Goal: Task Accomplishment & Management: Manage account settings

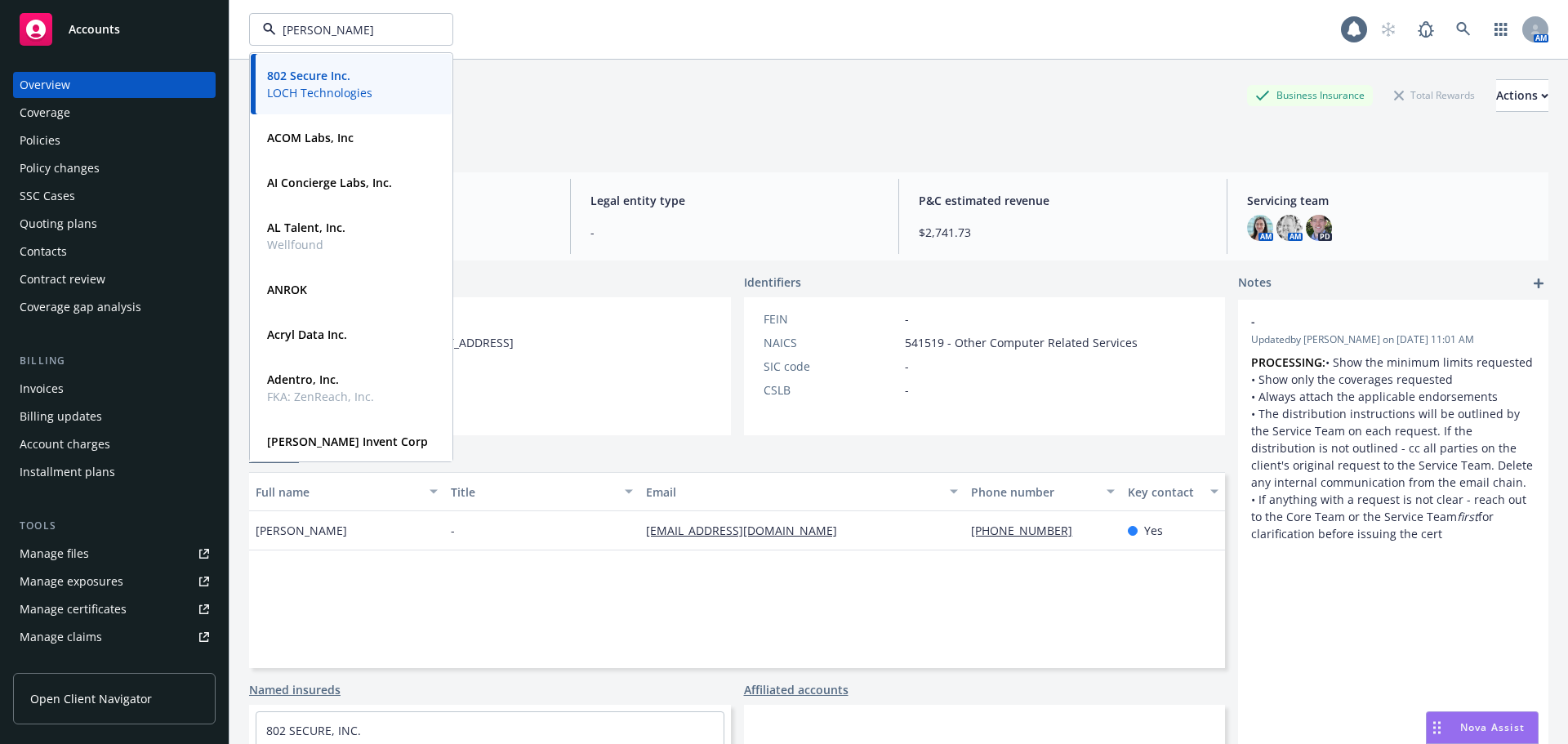
type input "[PERSON_NAME]"
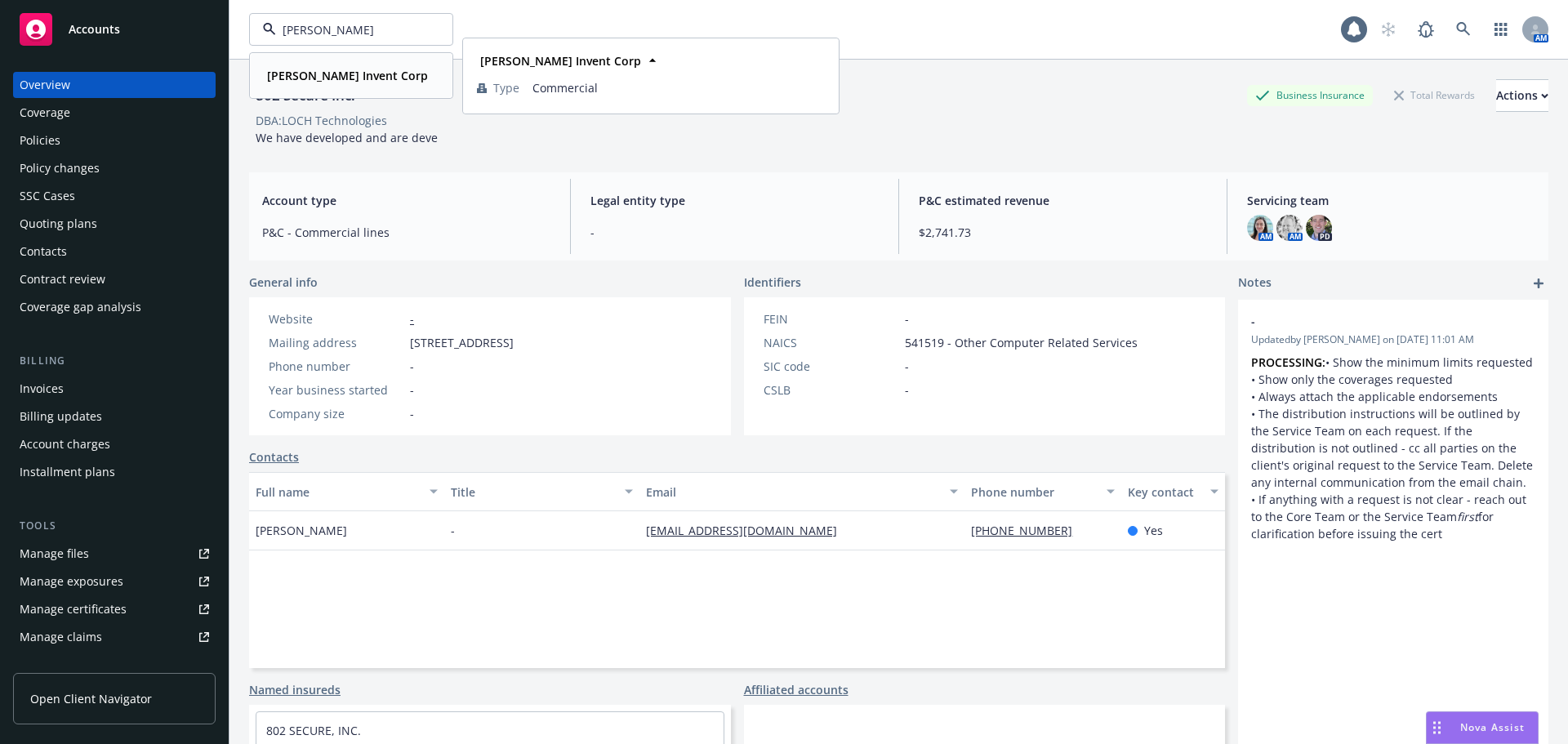
click at [331, 78] on strong "[PERSON_NAME] Invent Corp" at bounding box center [347, 75] width 161 height 15
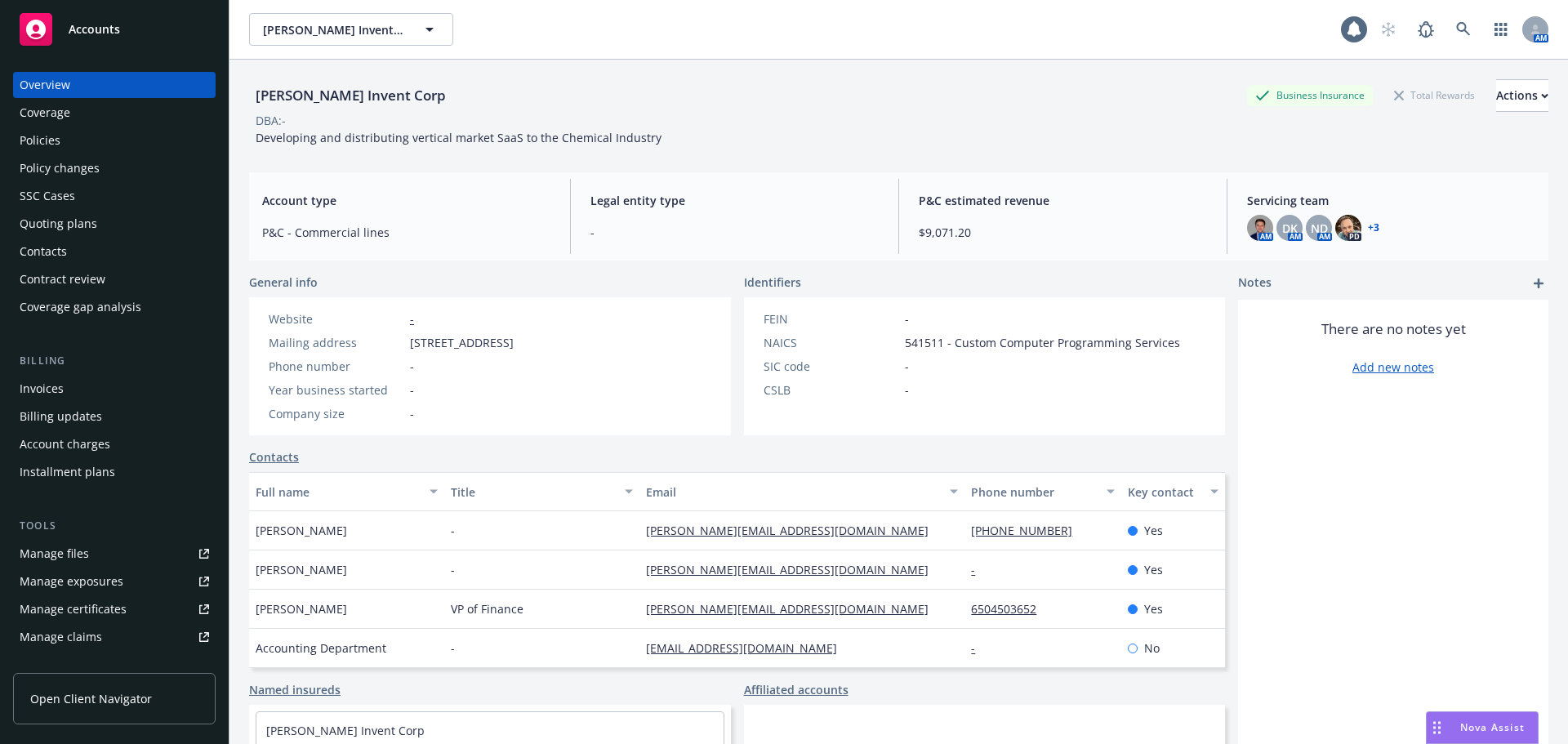
click at [87, 135] on div "Policies" at bounding box center [114, 140] width 189 height 26
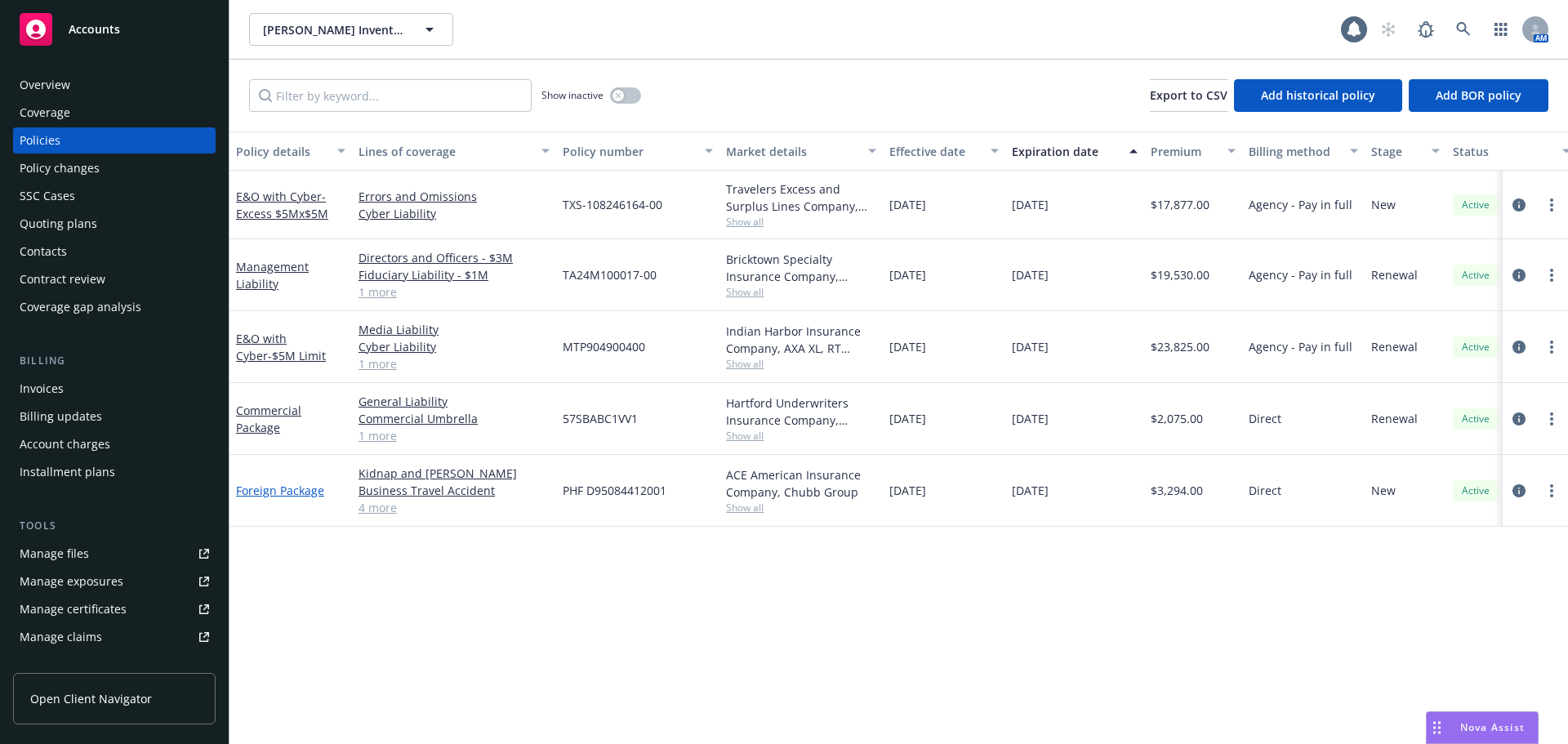
click at [281, 491] on link "Foreign Package" at bounding box center [279, 490] width 88 height 15
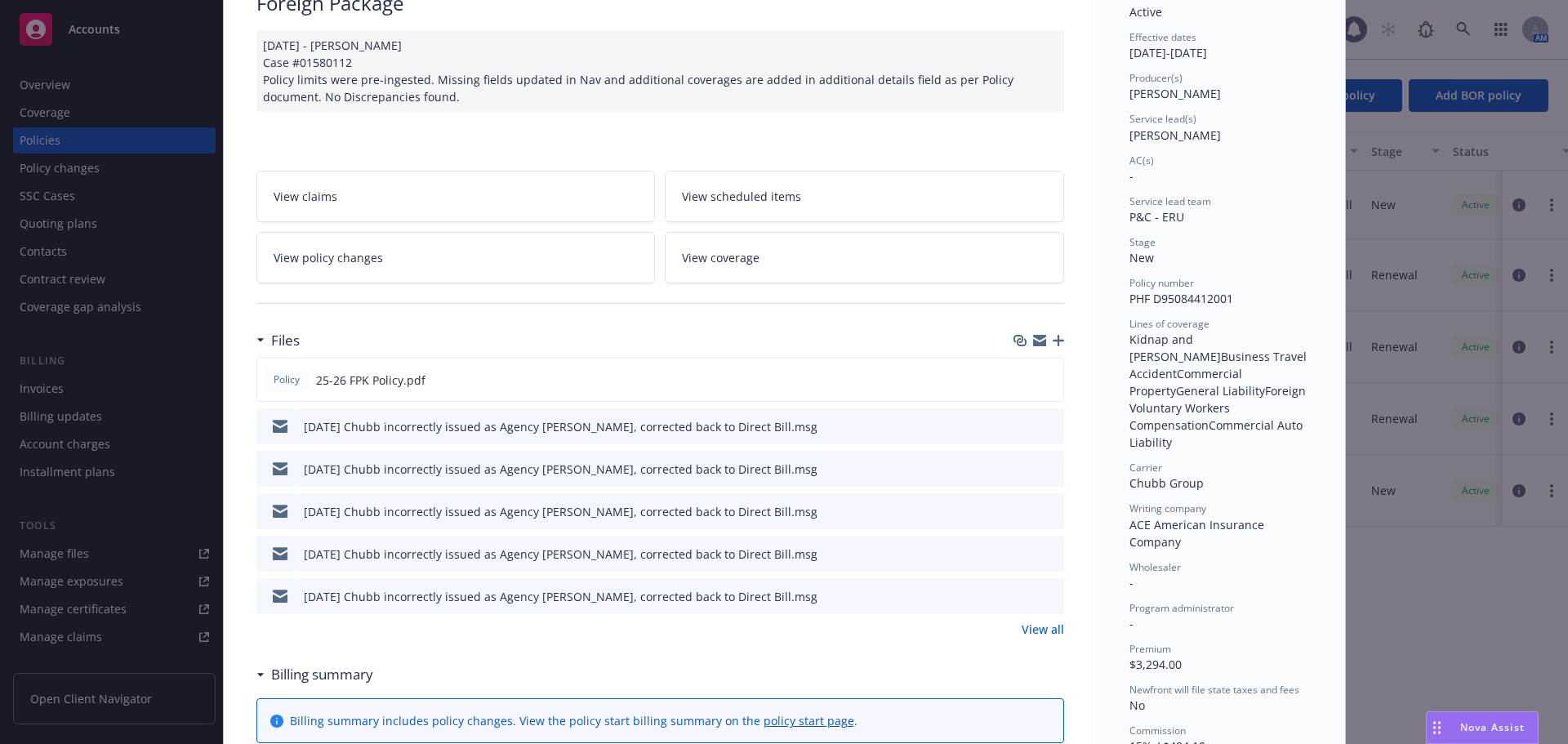
scroll to position [164, 0]
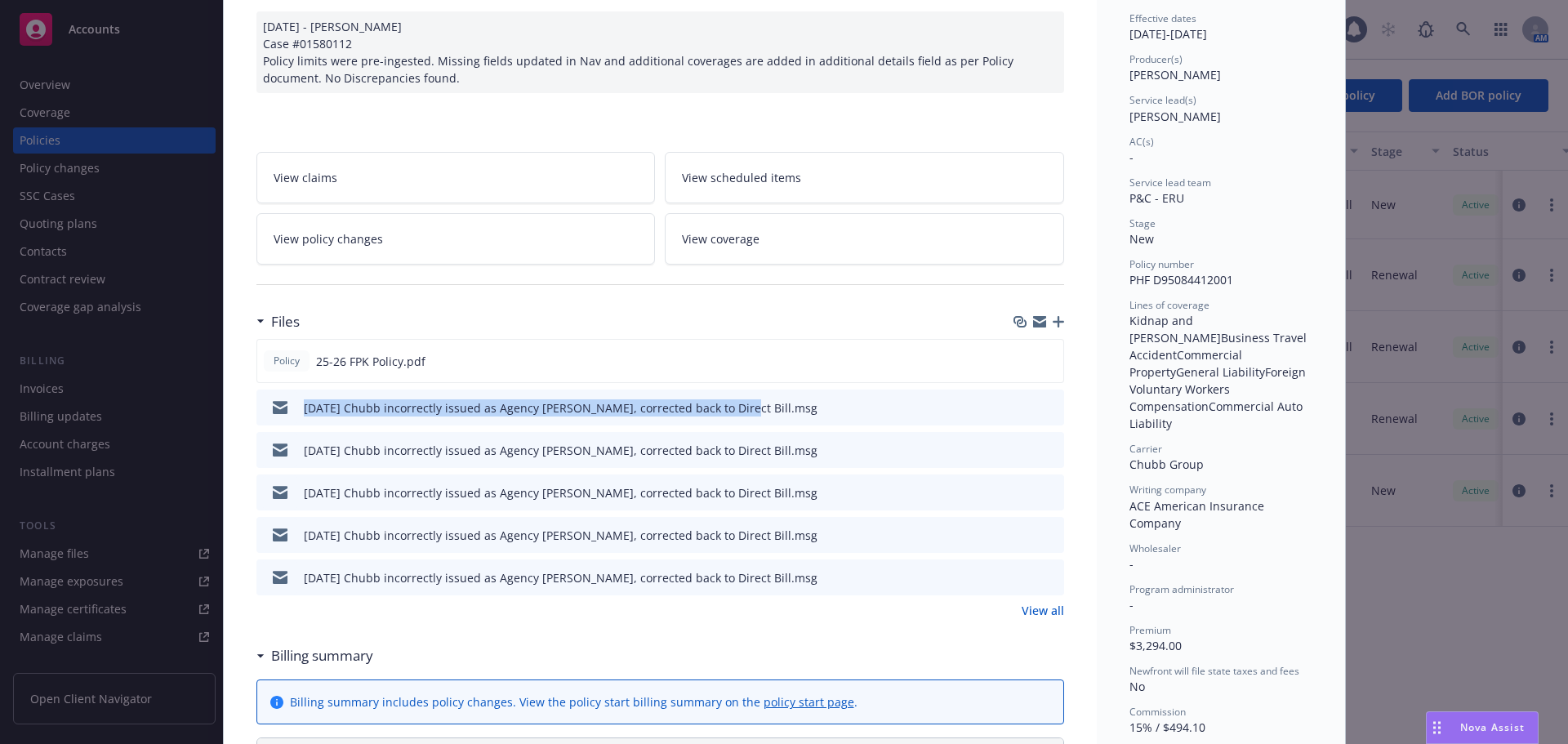
drag, startPoint x: 290, startPoint y: 407, endPoint x: 707, endPoint y: 409, distance: 417.0
click at [707, 409] on div "[DATE] Chubb incorrectly issued as Agency [PERSON_NAME], corrected back to Dire…" at bounding box center [541, 407] width 555 height 35
copy div "[DATE] Chubb incorrectly issued as Agency [PERSON_NAME], corrected back to Dire…"
click at [1053, 321] on icon "button" at bounding box center [1058, 321] width 12 height 12
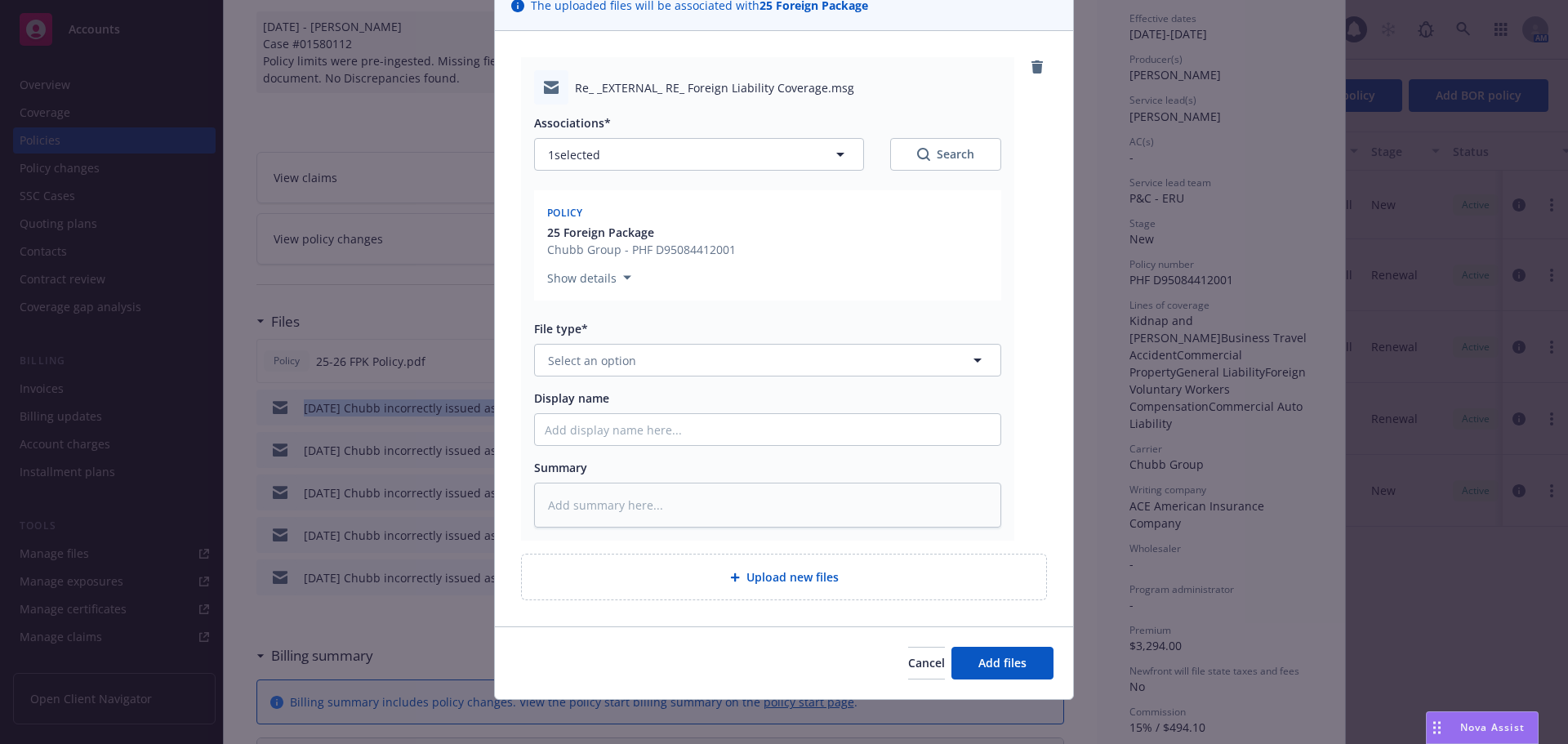
scroll to position [142, 0]
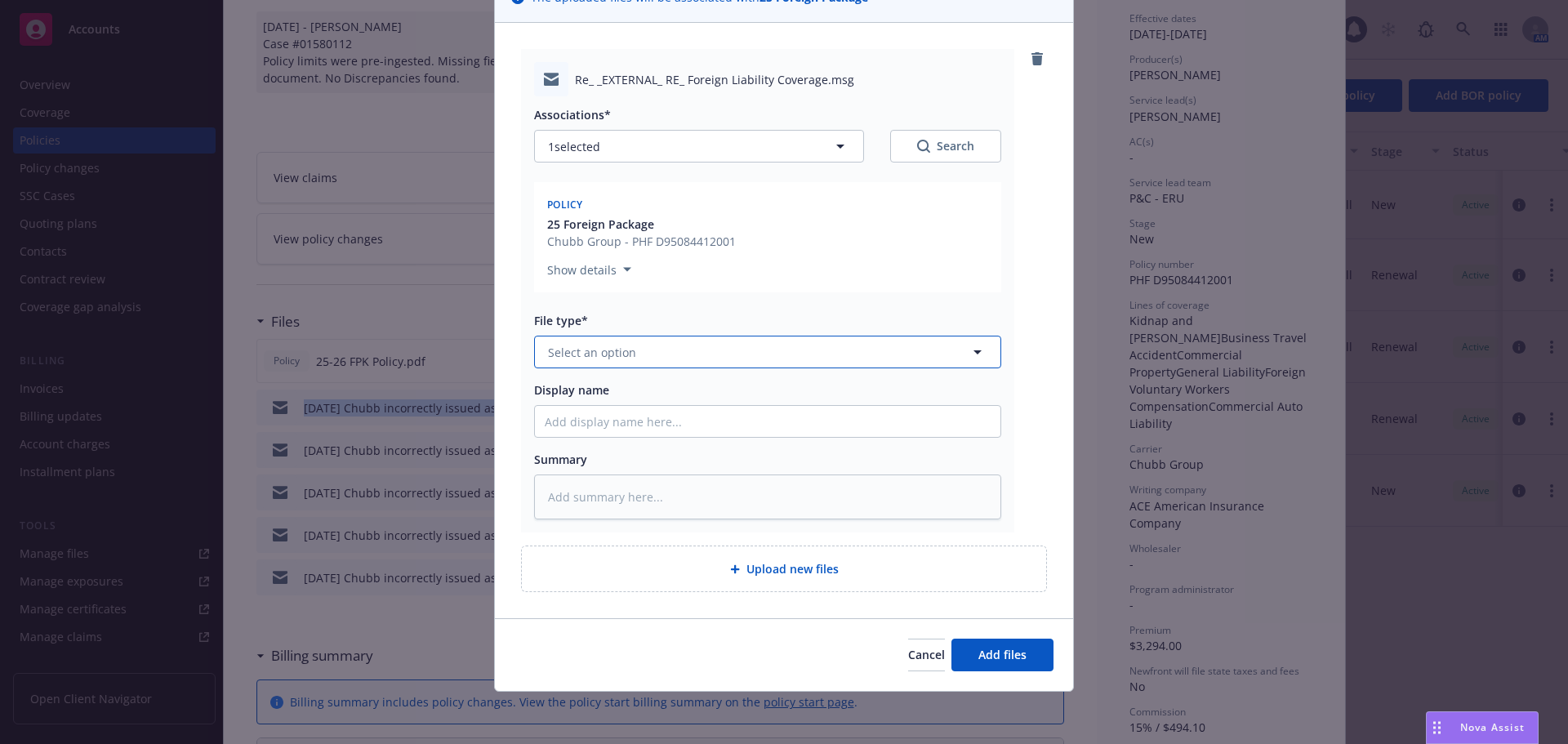
click at [618, 353] on span "Select an option" at bounding box center [591, 352] width 88 height 17
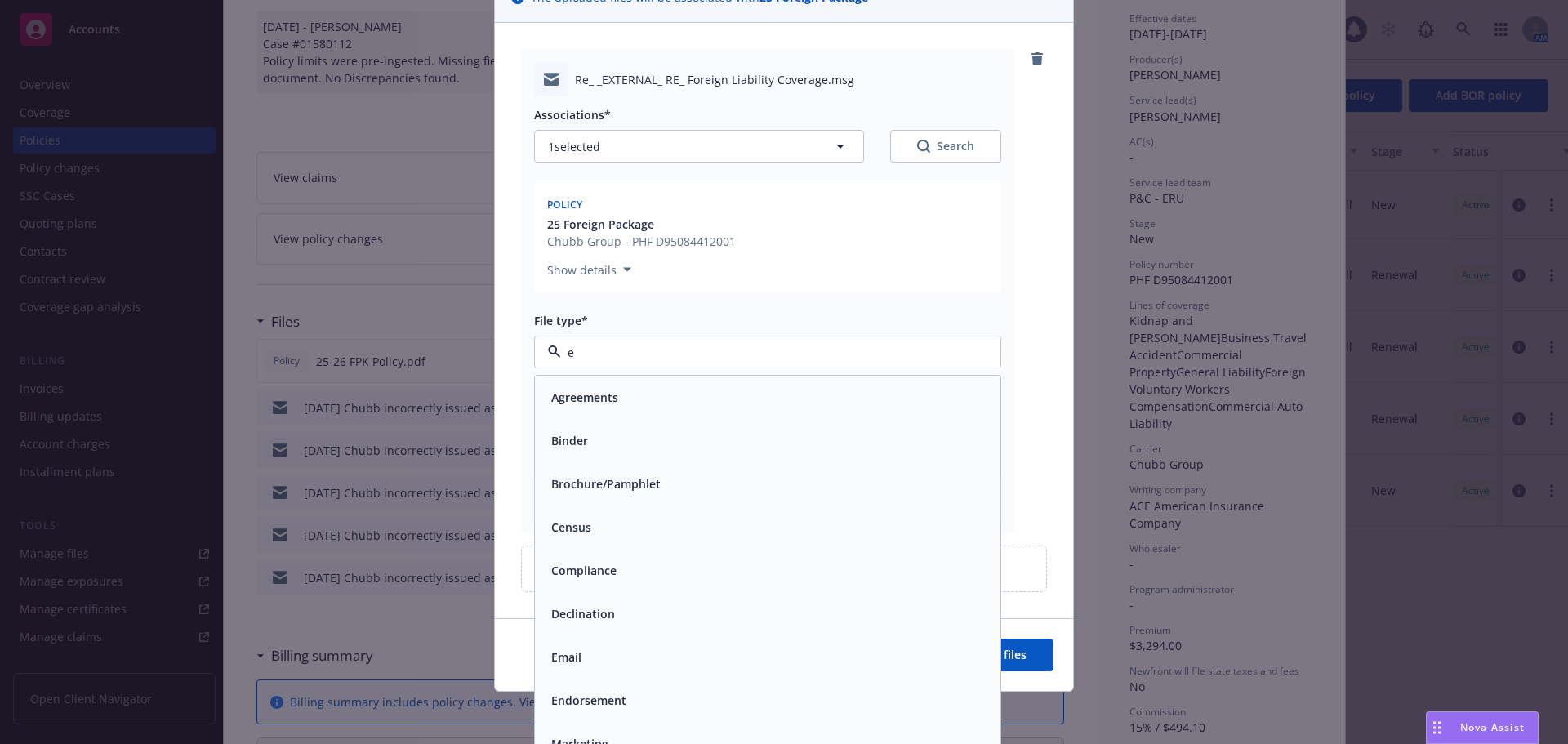
type input "em"
click at [631, 442] on div "Email" at bounding box center [768, 440] width 446 height 24
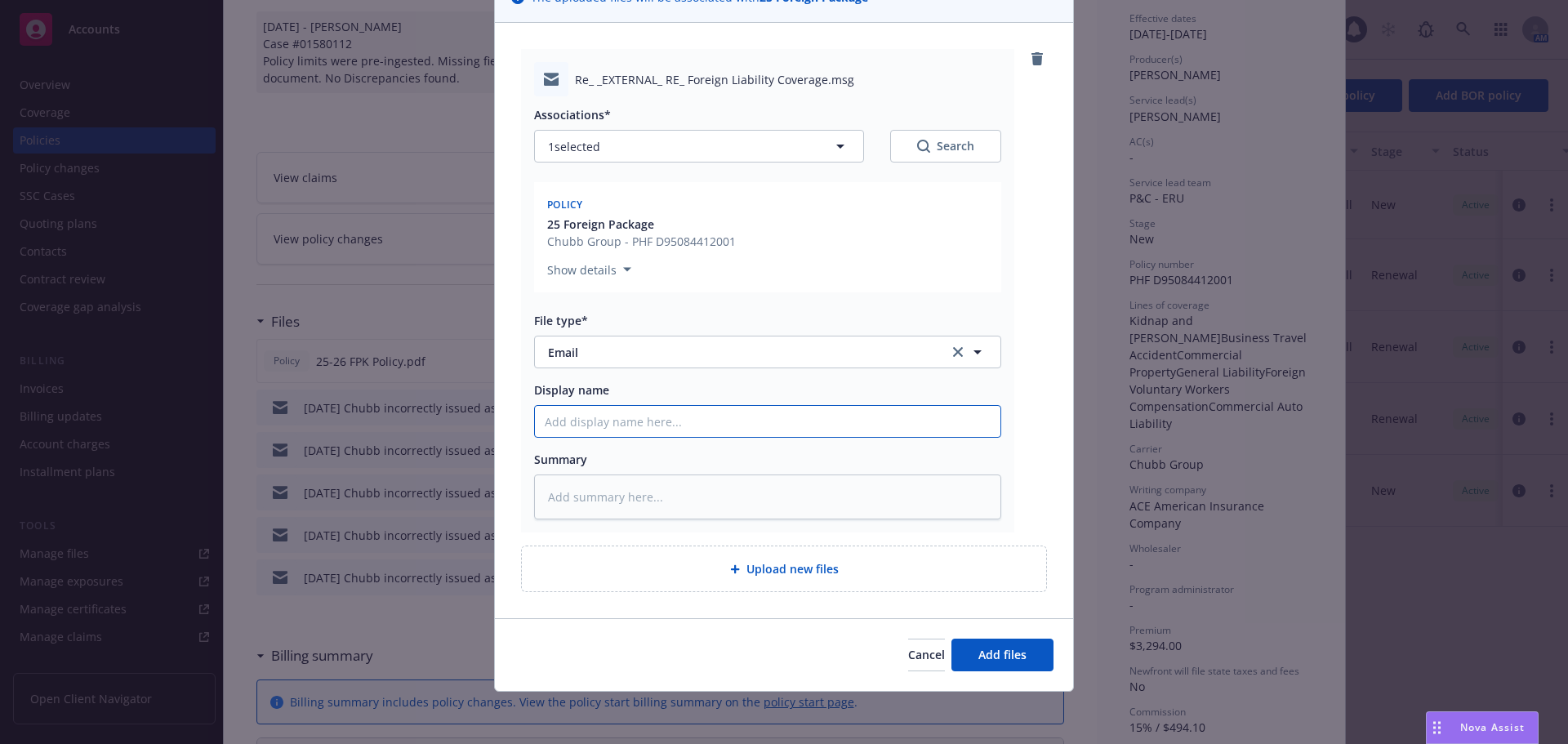
click at [631, 435] on input "Display name" at bounding box center [768, 420] width 466 height 31
paste input "[DATE] Chubb incorrectly issued as Agency [PERSON_NAME], corrected back to Dire…"
type textarea "x"
type input "[DATE] Chubb incorrectly issued as Agency [PERSON_NAME], corrected back to Dire…"
click at [570, 421] on input "[DATE] Chubb incorrectly issued as Agency [PERSON_NAME], corrected back to Dire…" at bounding box center [768, 420] width 466 height 31
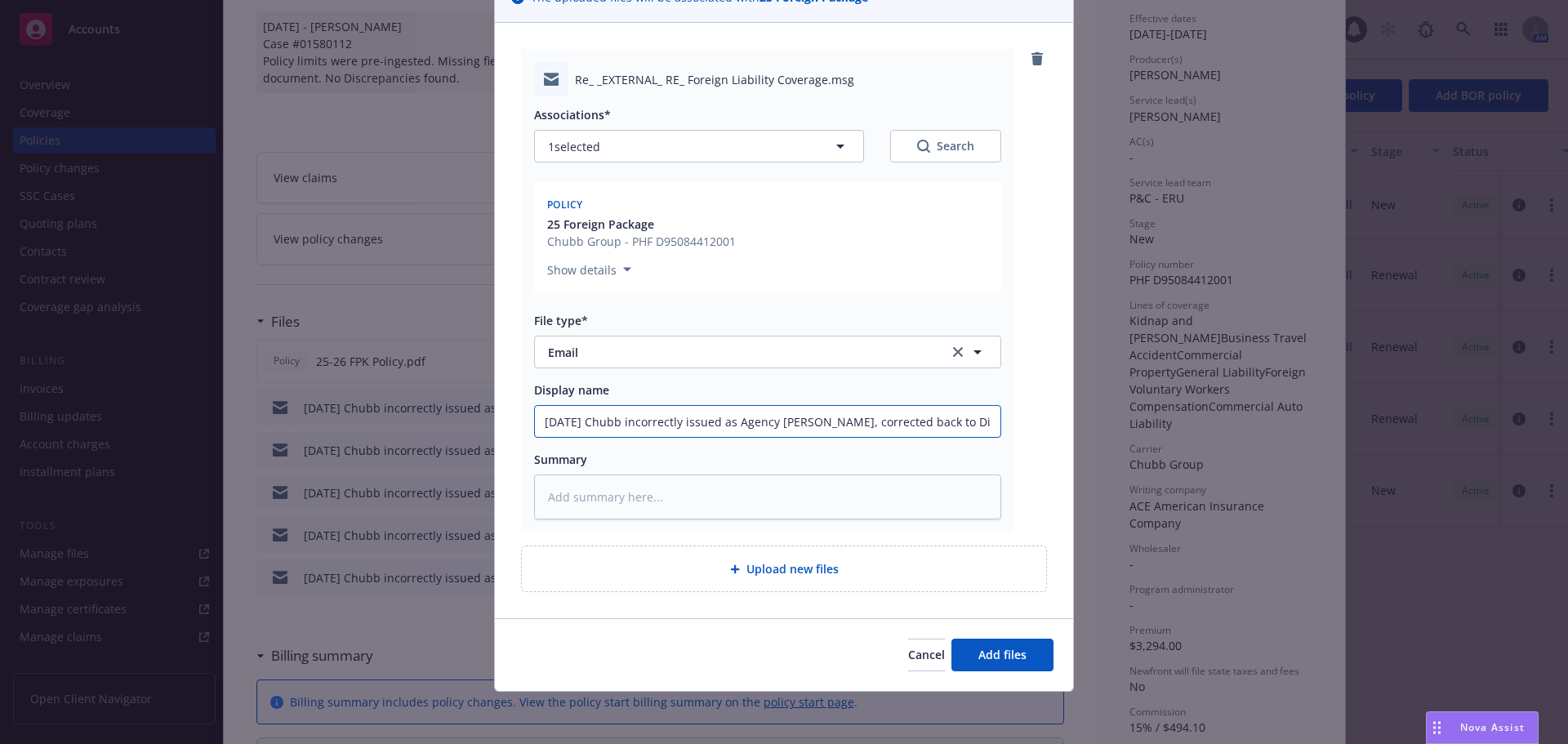
type textarea "x"
type input "[DATE] Chubb incorrectly issued as Agency [PERSON_NAME], corrected back to Dire…"
type textarea "x"
type input "[DATE] Chubb incorrectly issued as Agency [PERSON_NAME], corrected back to Dire…"
drag, startPoint x: 615, startPoint y: 424, endPoint x: 414, endPoint y: 419, distance: 201.1
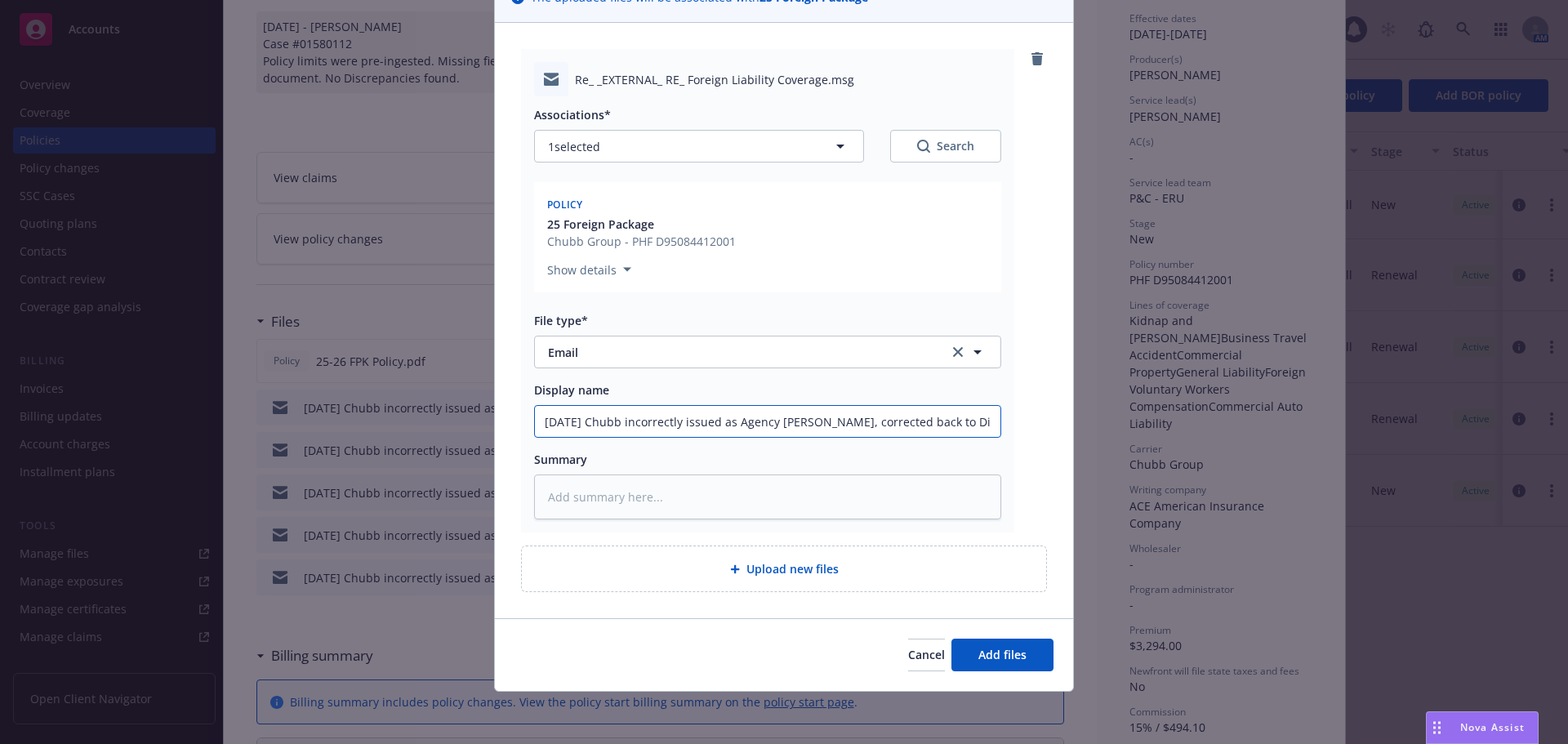
click at [414, 419] on div "Add files The uploaded files will be associated with 25 Foreign Package Re_ _EX…" at bounding box center [784, 372] width 1568 height 744
click at [969, 423] on input "[DATE] Chubb incorrectly issued as Agency [PERSON_NAME], corrected back to Dire…" at bounding box center [768, 420] width 466 height 31
click at [636, 415] on input "[DATE] Chubb incorrectly issued as Agency [PERSON_NAME], corrected back to Dire…" at bounding box center [768, 420] width 466 height 31
click at [571, 417] on input "[DATE] Chubb incorrectly issued as Agency [PERSON_NAME], corrected back to Dire…" at bounding box center [768, 420] width 466 height 31
type textarea "x"
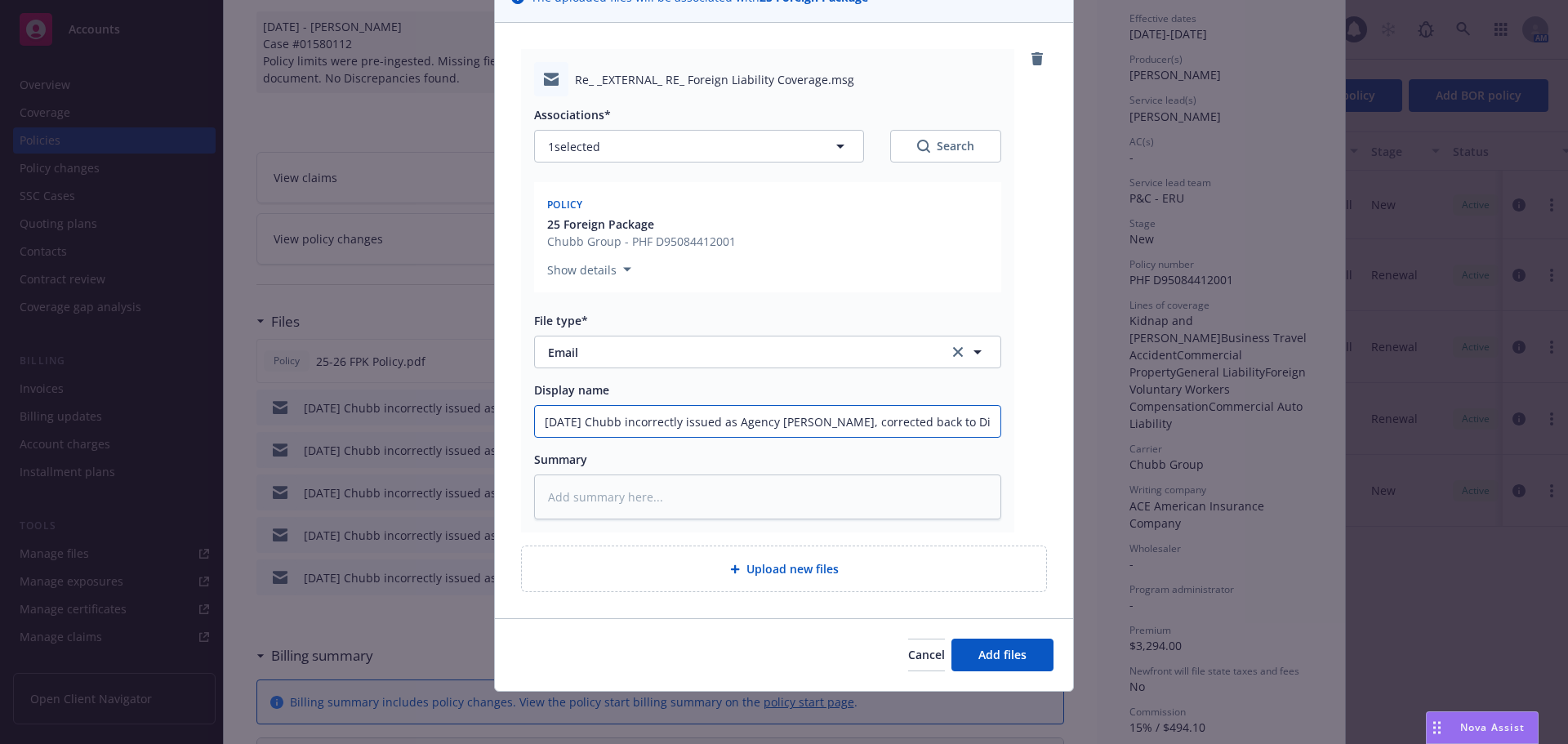
type input "[DATE] Chubb incorrectly issued as Agency [PERSON_NAME], corrected back to Dire…"
type textarea "x"
drag, startPoint x: 954, startPoint y: 424, endPoint x: 402, endPoint y: 421, distance: 552.0
click at [402, 421] on div "Add files The uploaded files will be associated with 25 Foreign Package Re_ _EX…" at bounding box center [784, 372] width 1568 height 744
click at [979, 430] on input "[DATE] Chubb incorrectly issued as Agency [PERSON_NAME], corrected back to Dire…" at bounding box center [768, 420] width 466 height 31
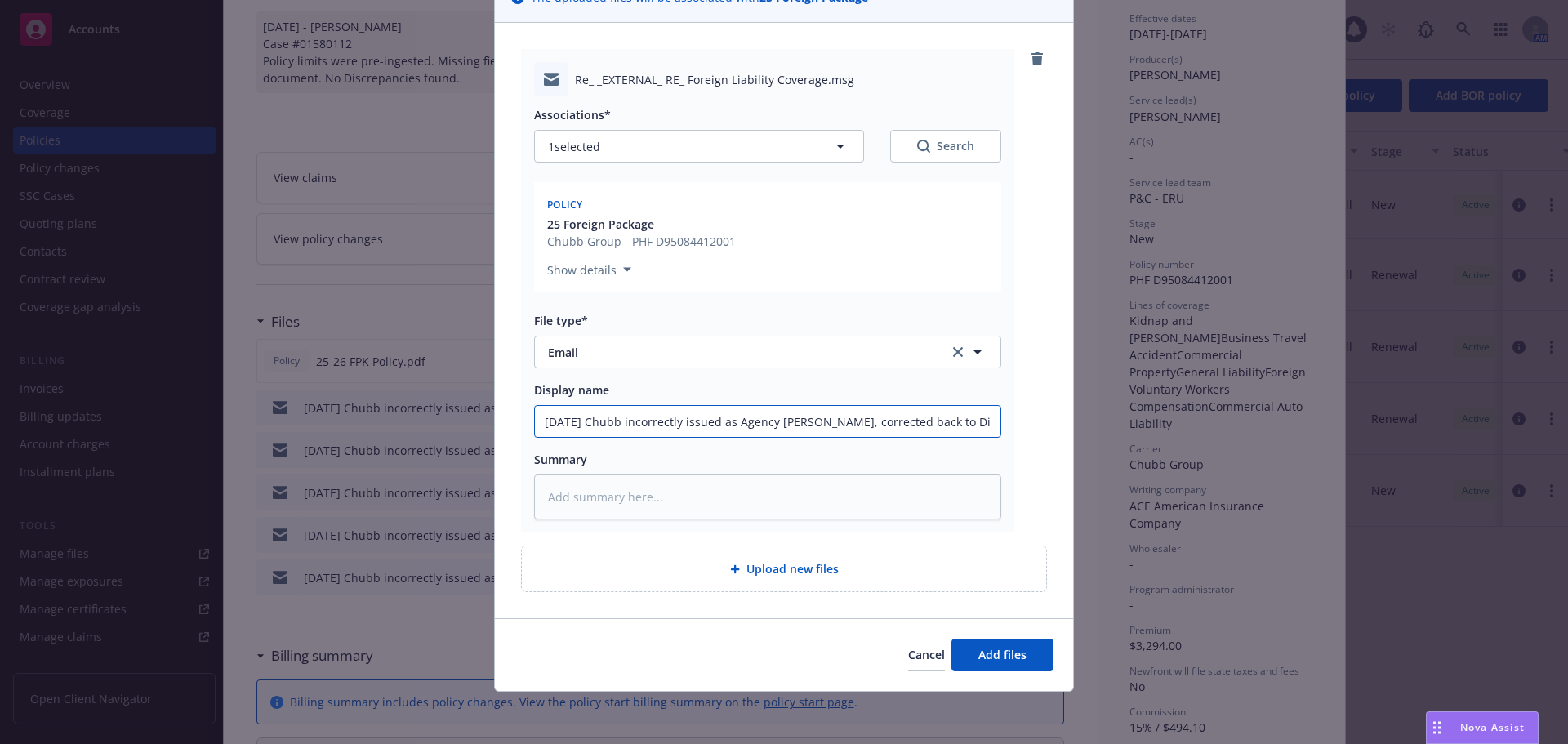
type input "[DATE] Chubb incorrectly issued as Agency [PERSON_NAME], corrected back to Dire…"
type textarea "x"
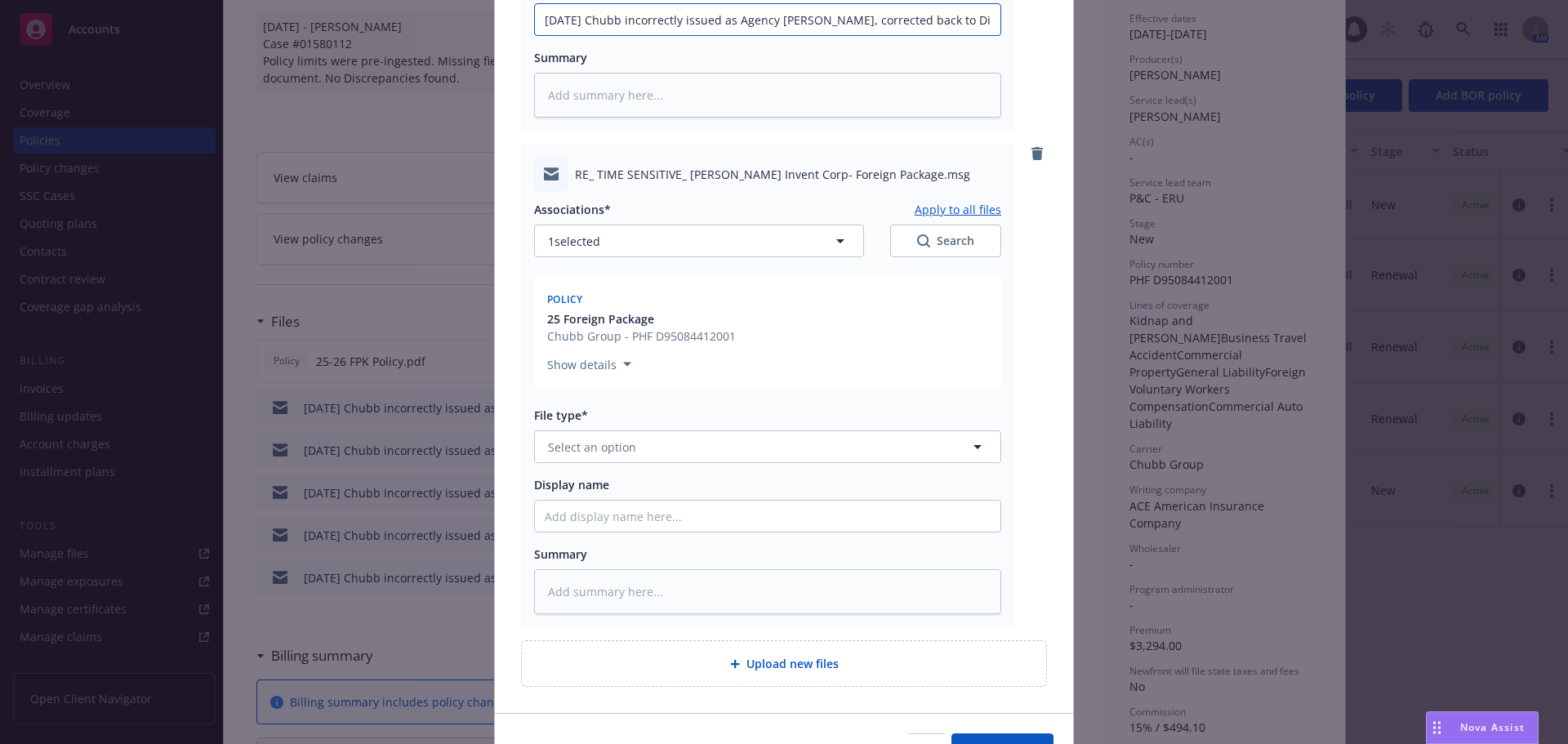
scroll to position [550, 0]
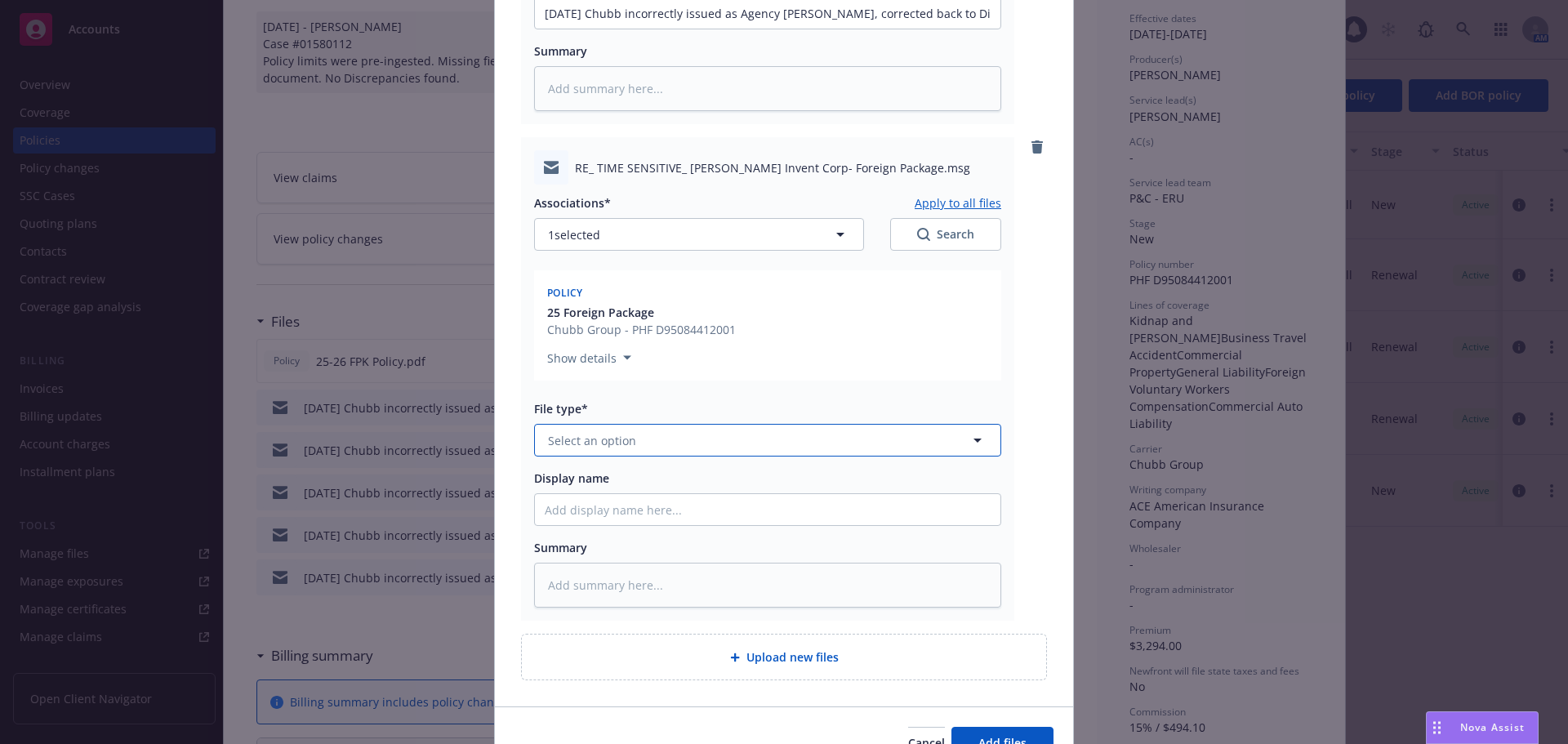
click at [638, 449] on button "Select an option" at bounding box center [768, 440] width 467 height 33
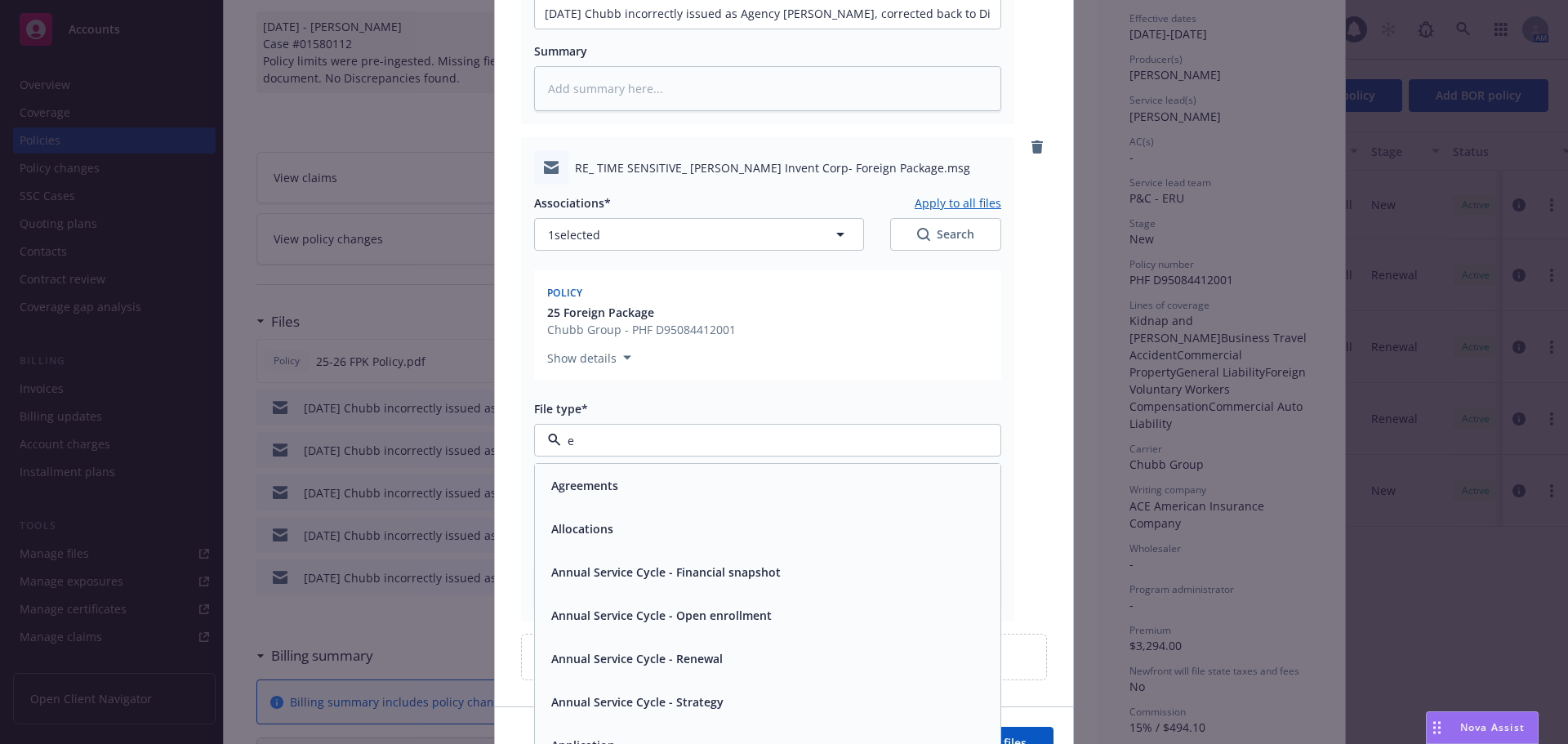
type input "em"
click at [625, 524] on div "Email" at bounding box center [768, 528] width 446 height 24
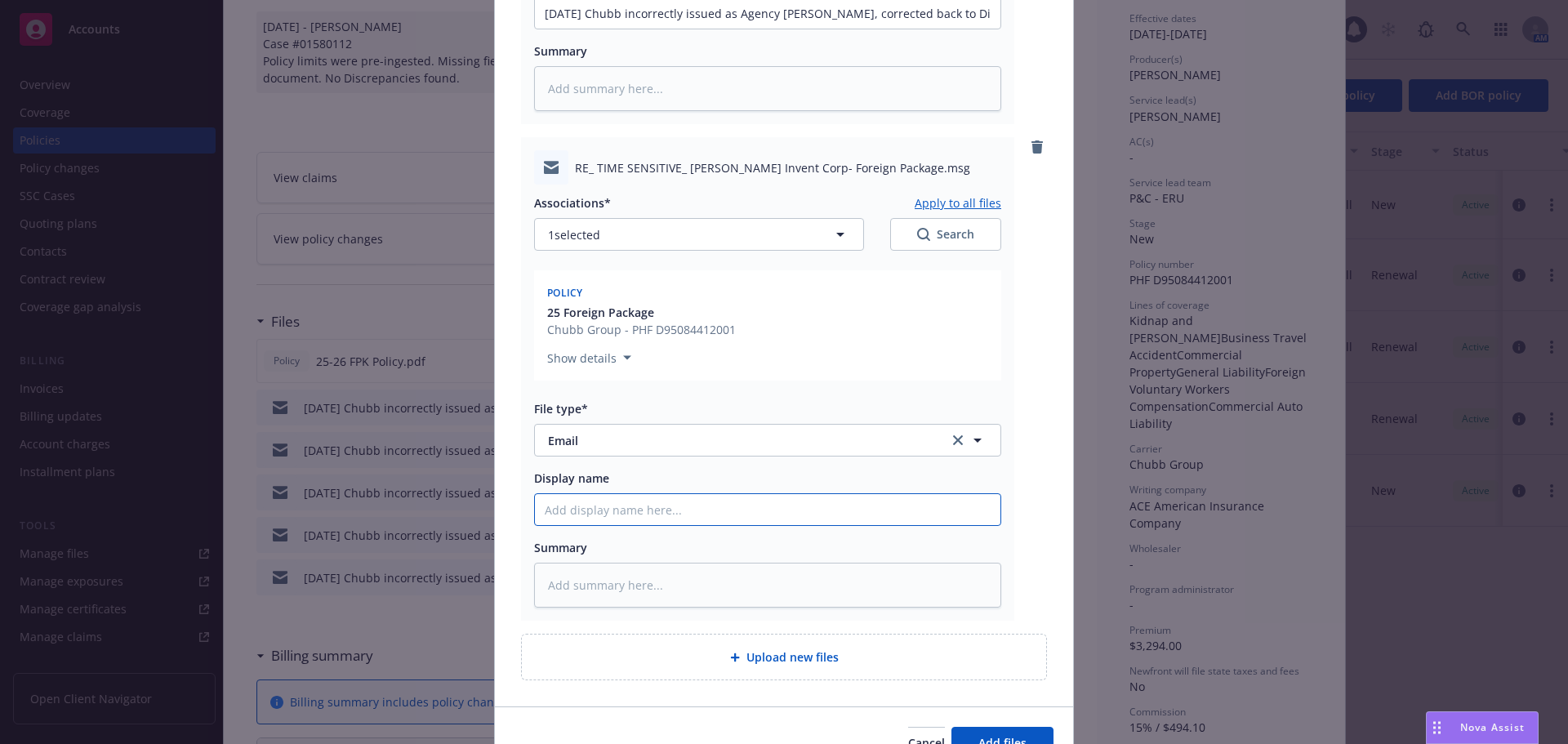
click at [618, 28] on input "Display name" at bounding box center [768, 12] width 466 height 31
paste input "[DATE] Chubb incorrectly issued as Agency [PERSON_NAME], corrected back to Dire…"
type textarea "x"
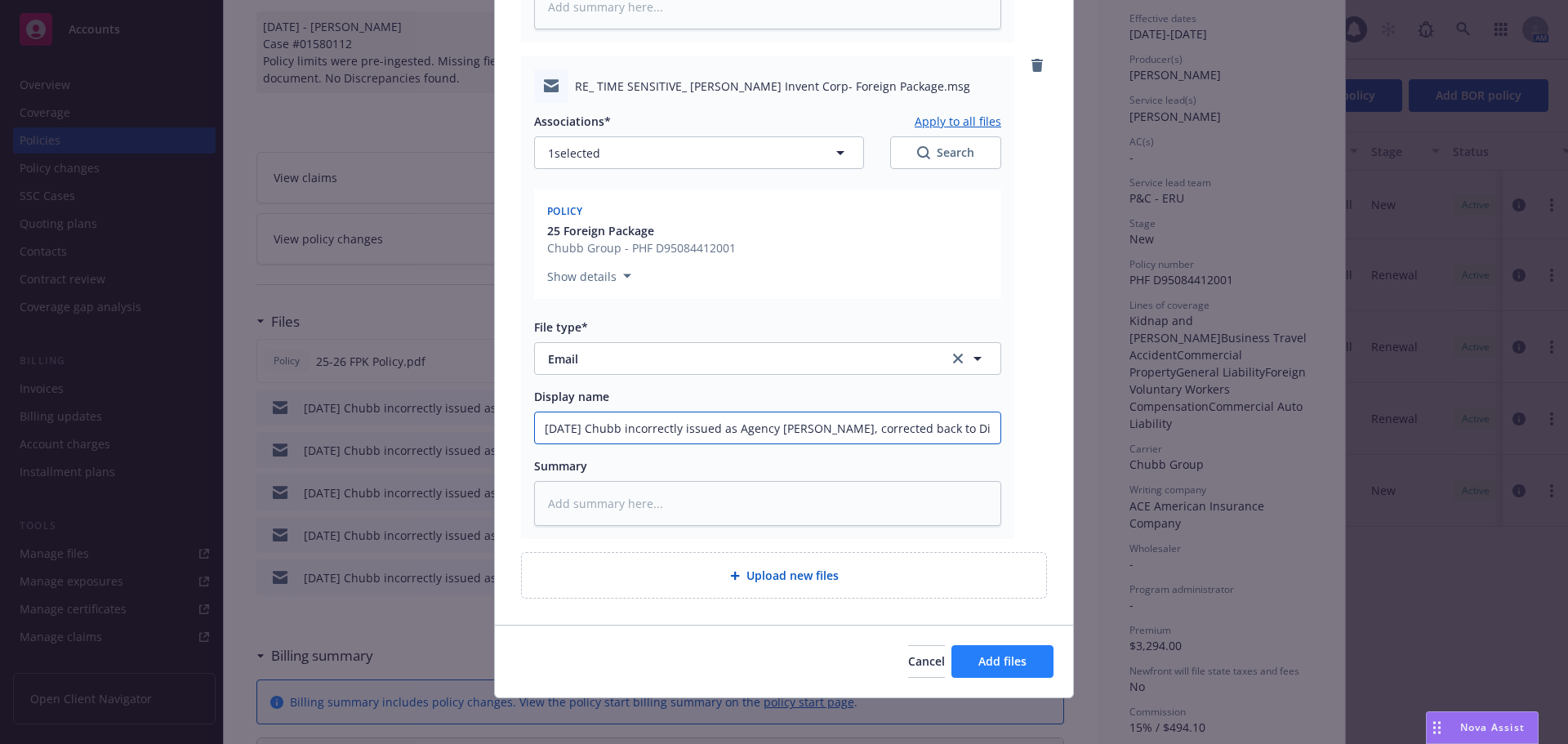
type input "[DATE] Chubb incorrectly issued as Agency [PERSON_NAME], corrected back to Dire…"
click at [1007, 660] on span "Add files" at bounding box center [1002, 660] width 48 height 15
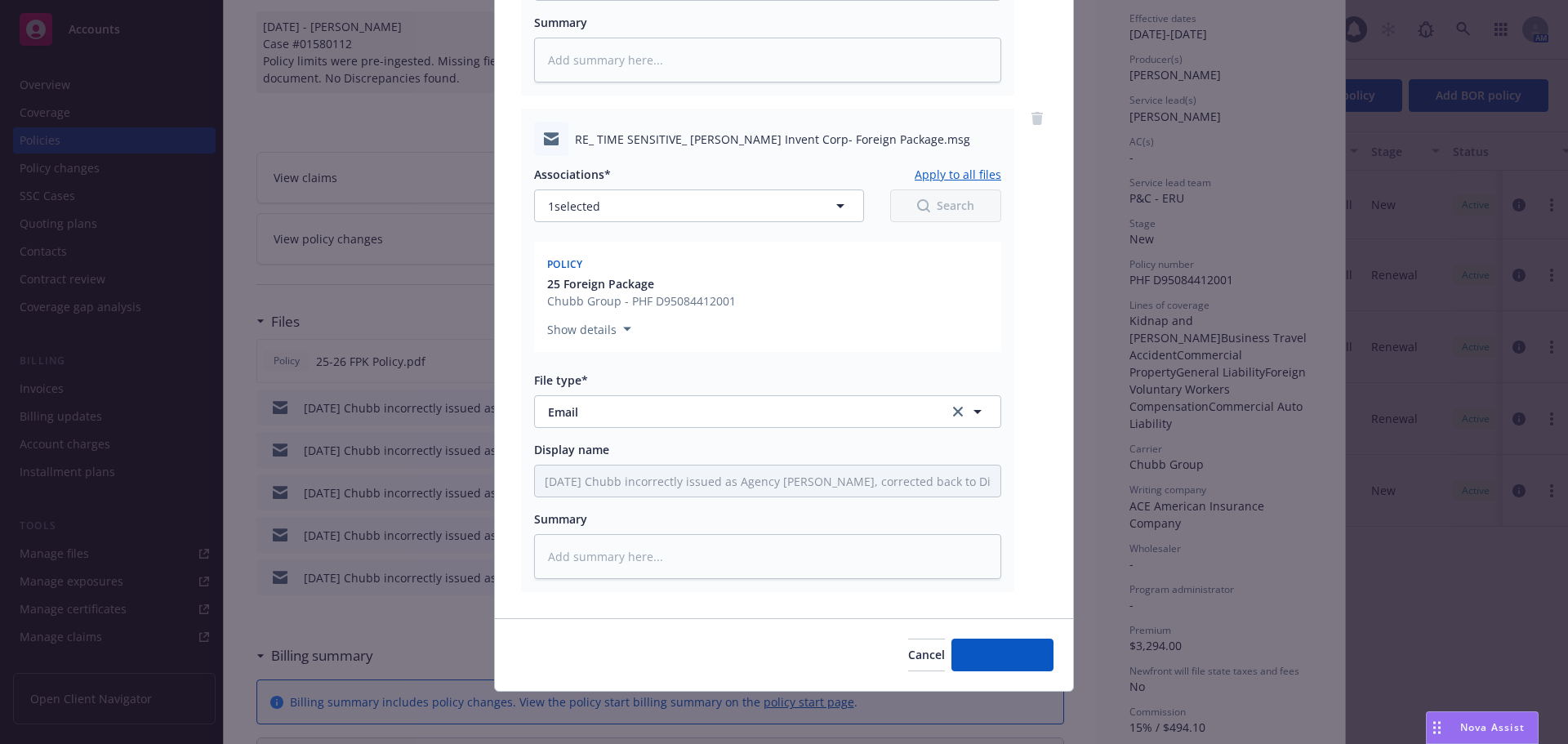
scroll to position [579, 0]
type textarea "x"
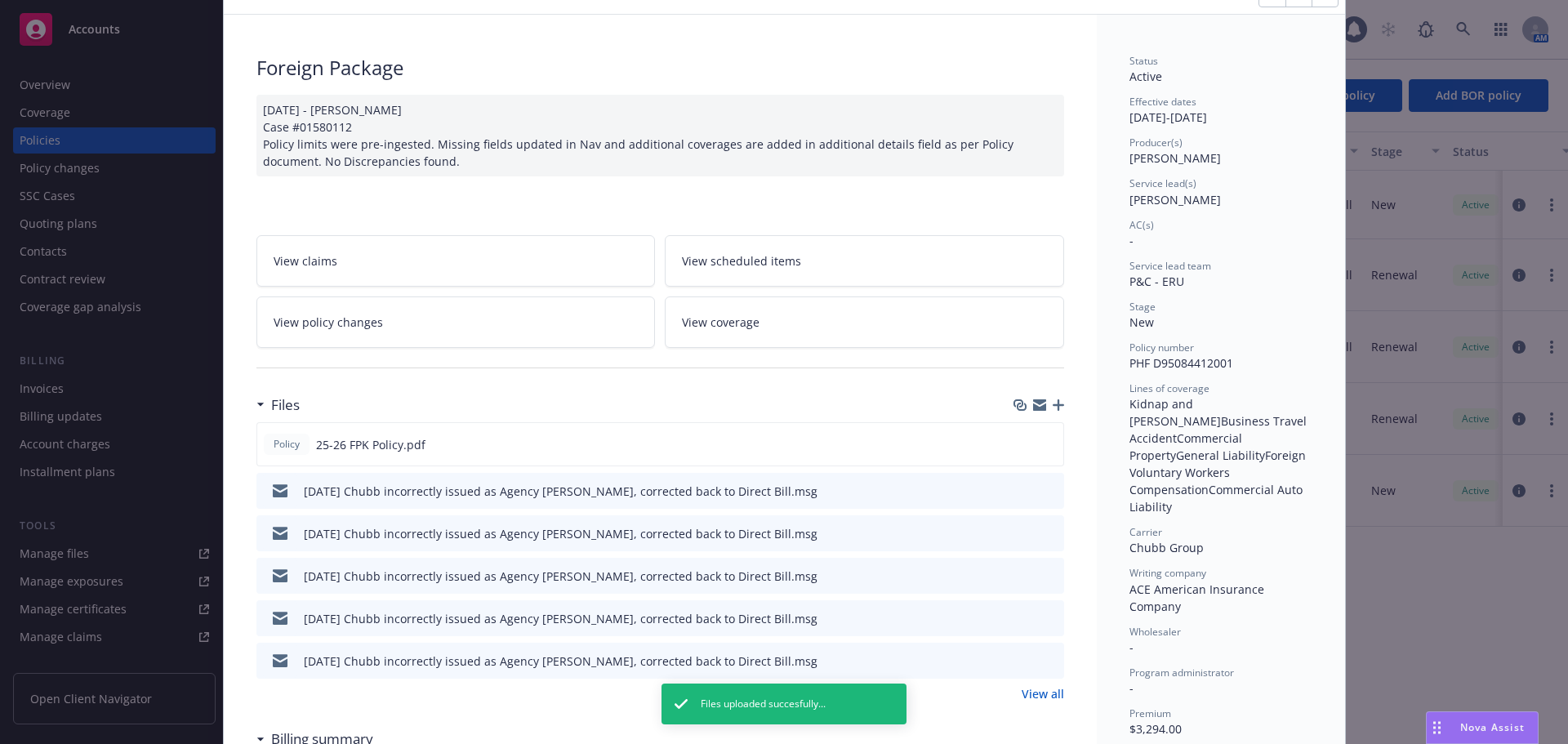
scroll to position [0, 0]
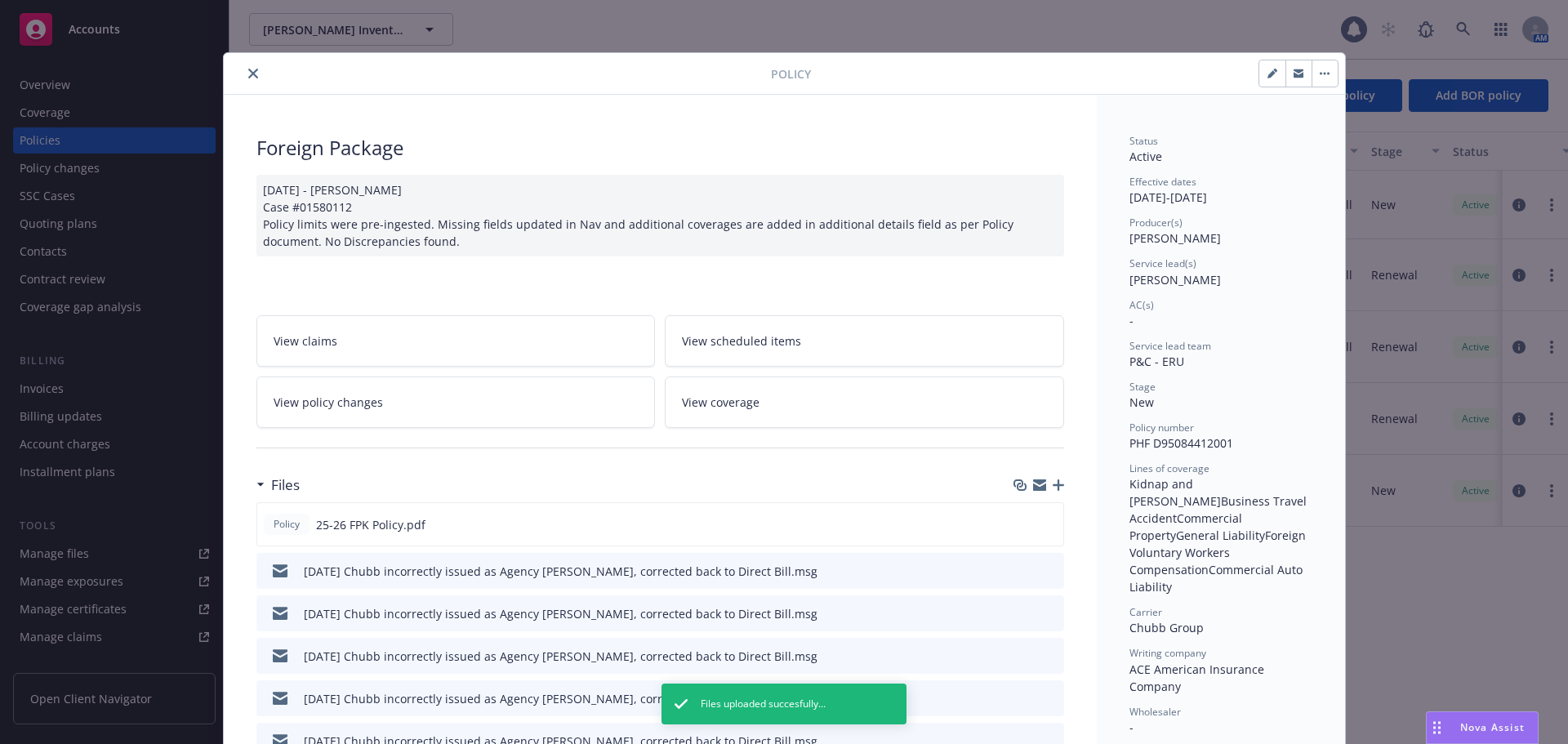
click at [248, 71] on icon "close" at bounding box center [253, 73] width 10 height 10
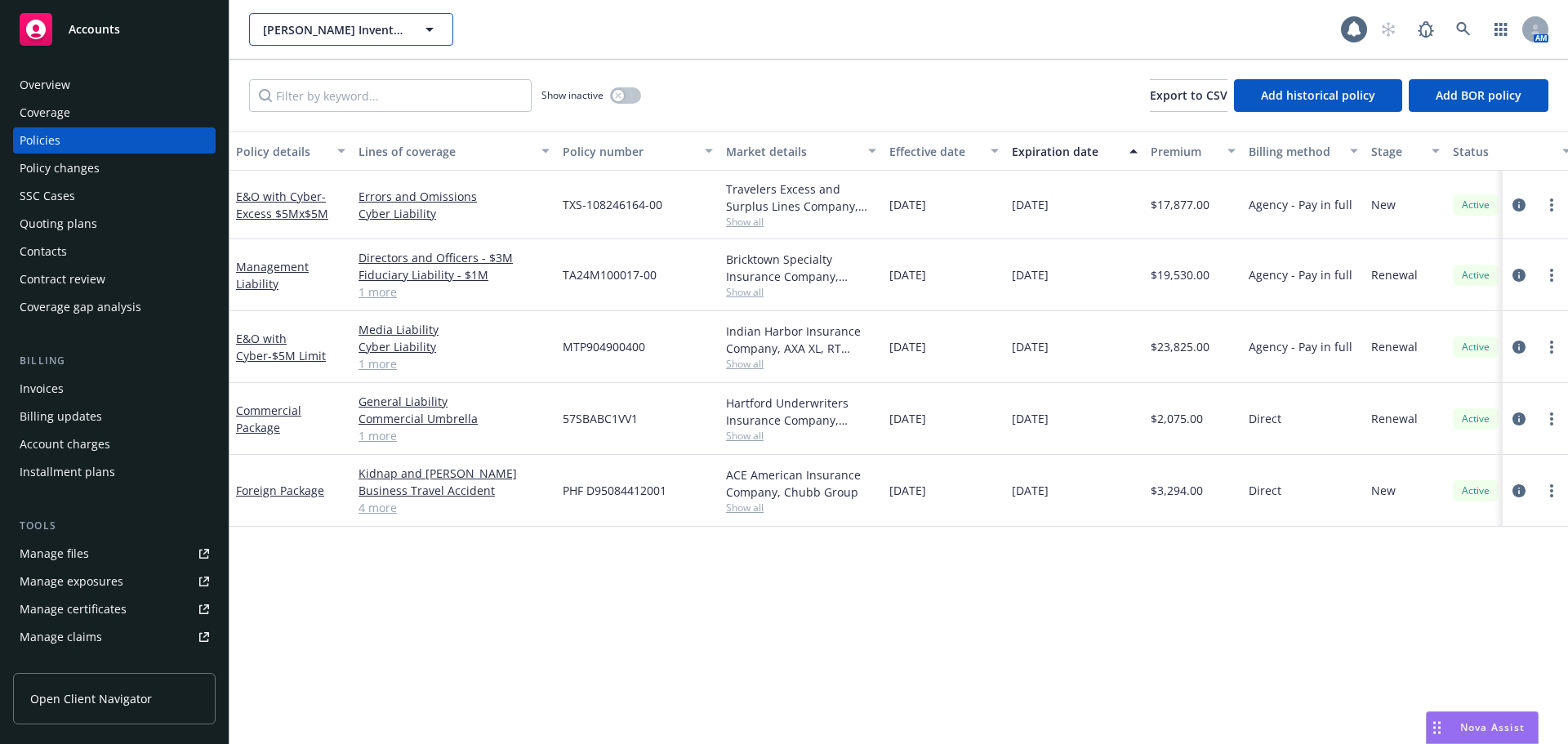
click at [320, 28] on span "[PERSON_NAME] Invent Corp" at bounding box center [334, 29] width 141 height 17
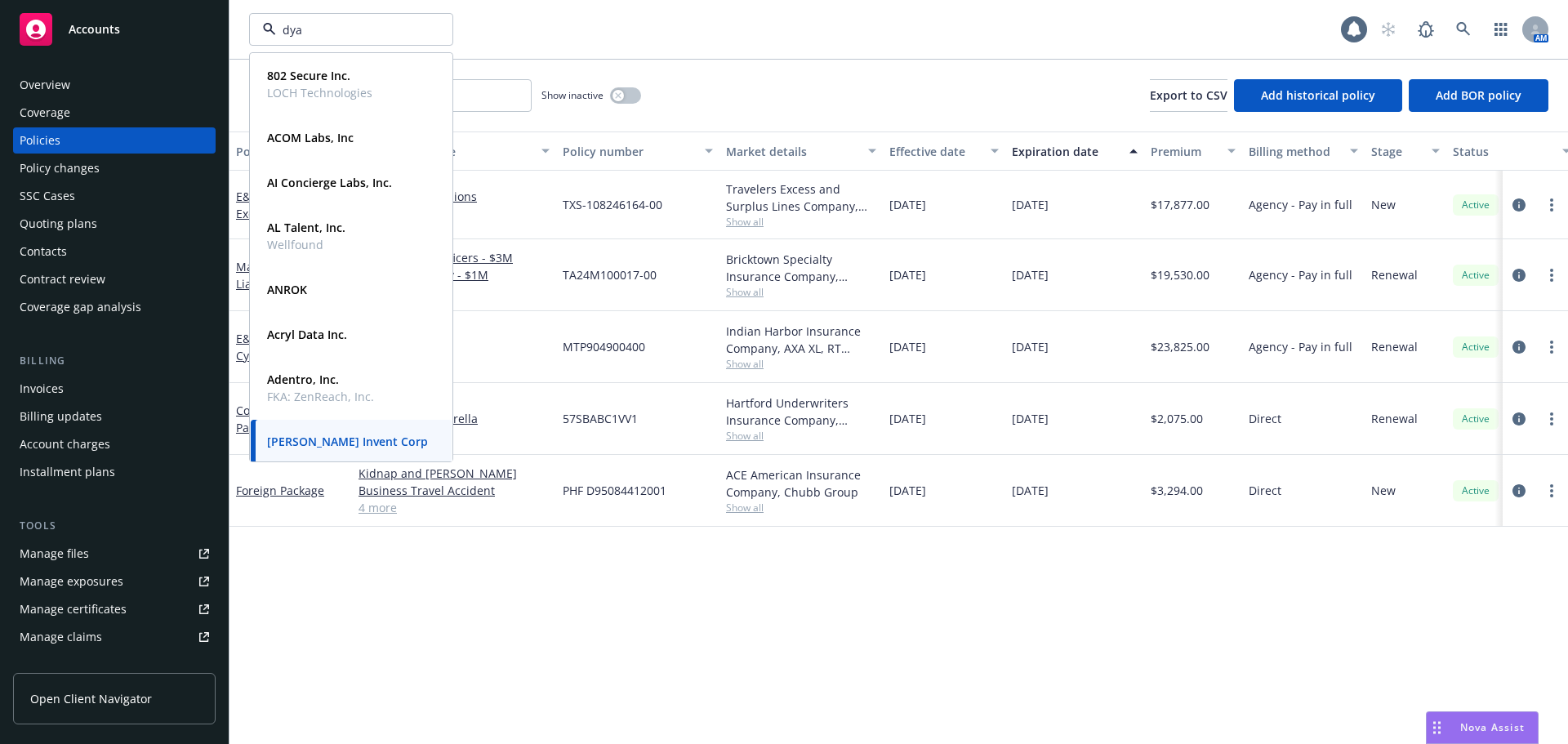
type input "dyad"
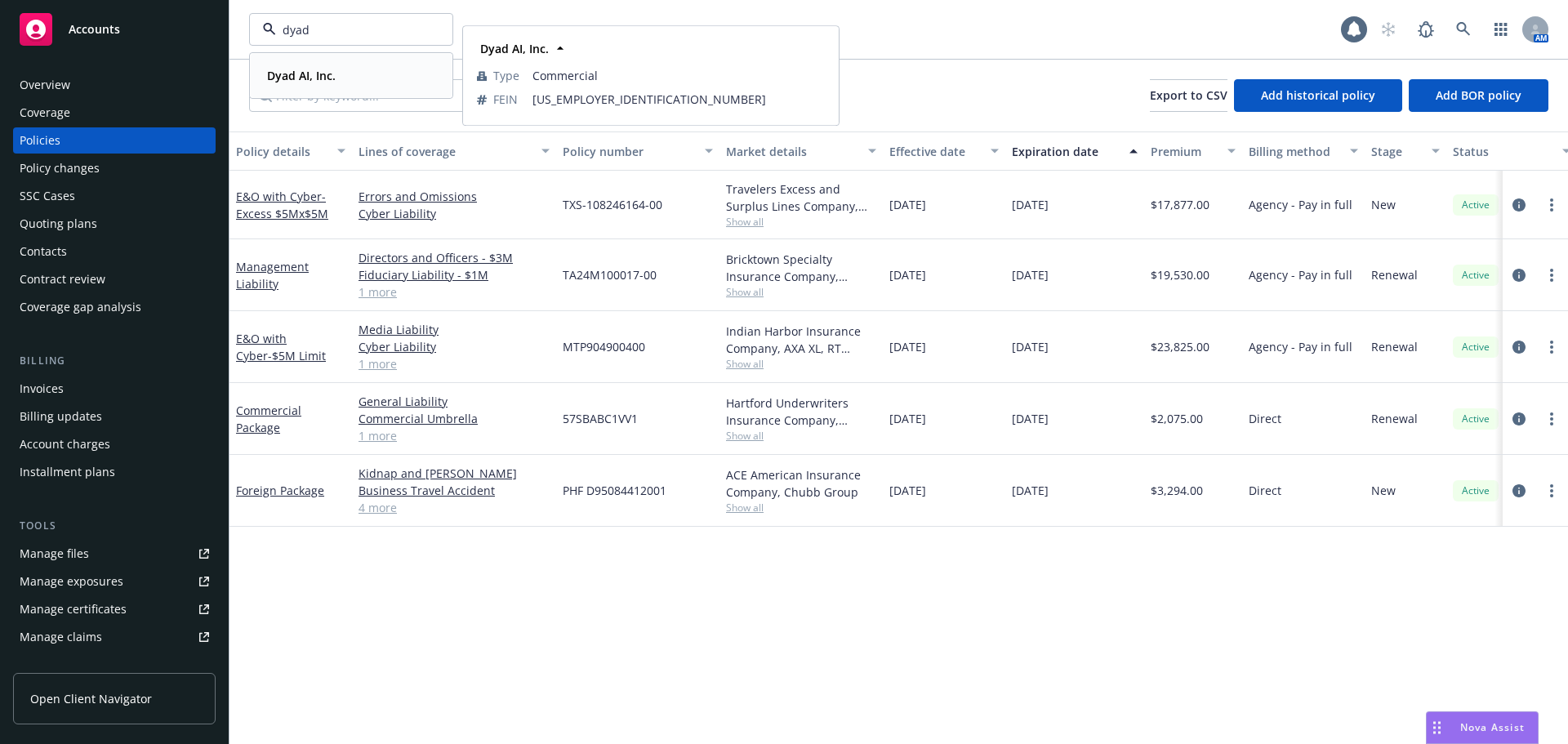
click at [316, 76] on strong "Dyad AI, Inc." at bounding box center [301, 75] width 68 height 15
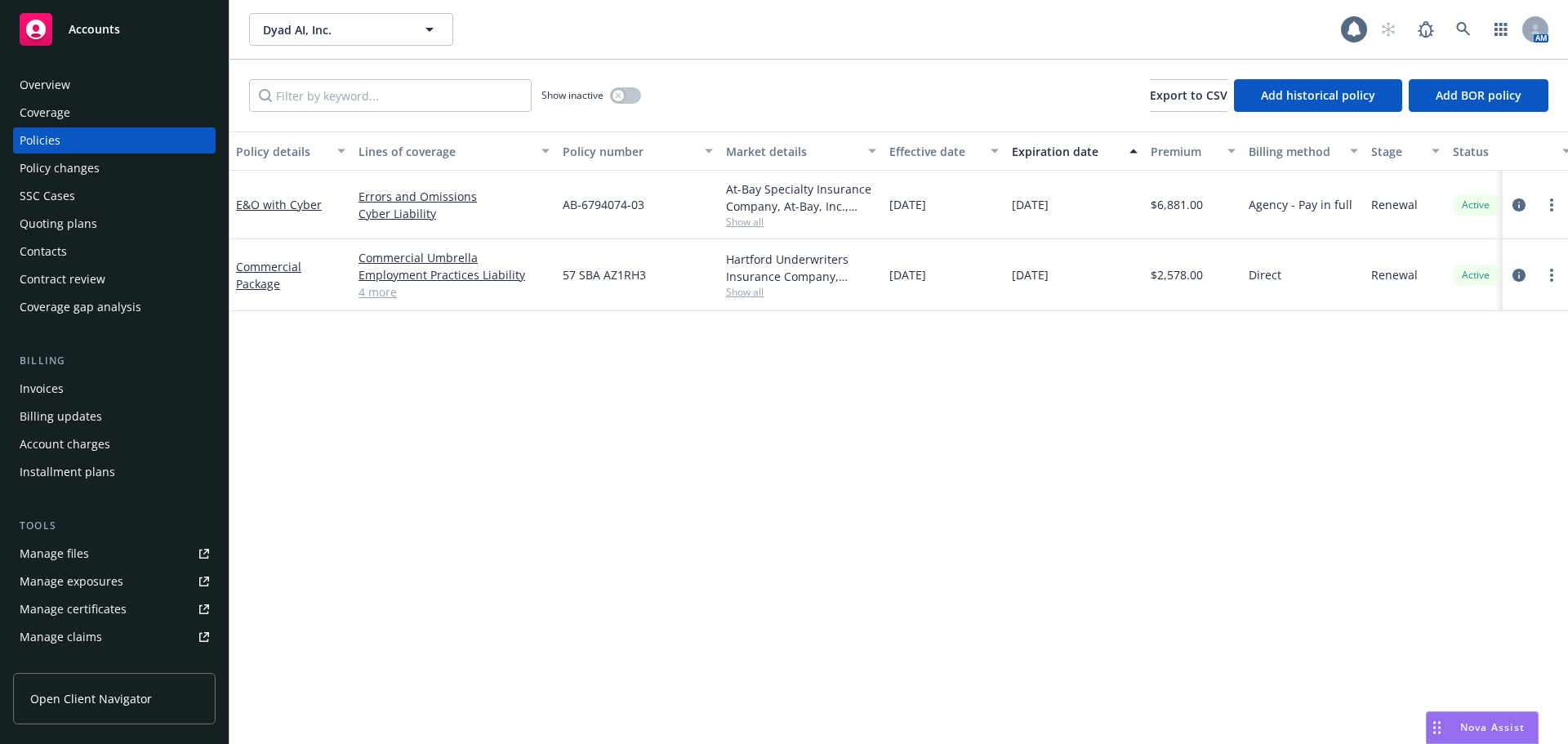
click at [103, 393] on div "Invoices" at bounding box center [114, 388] width 189 height 26
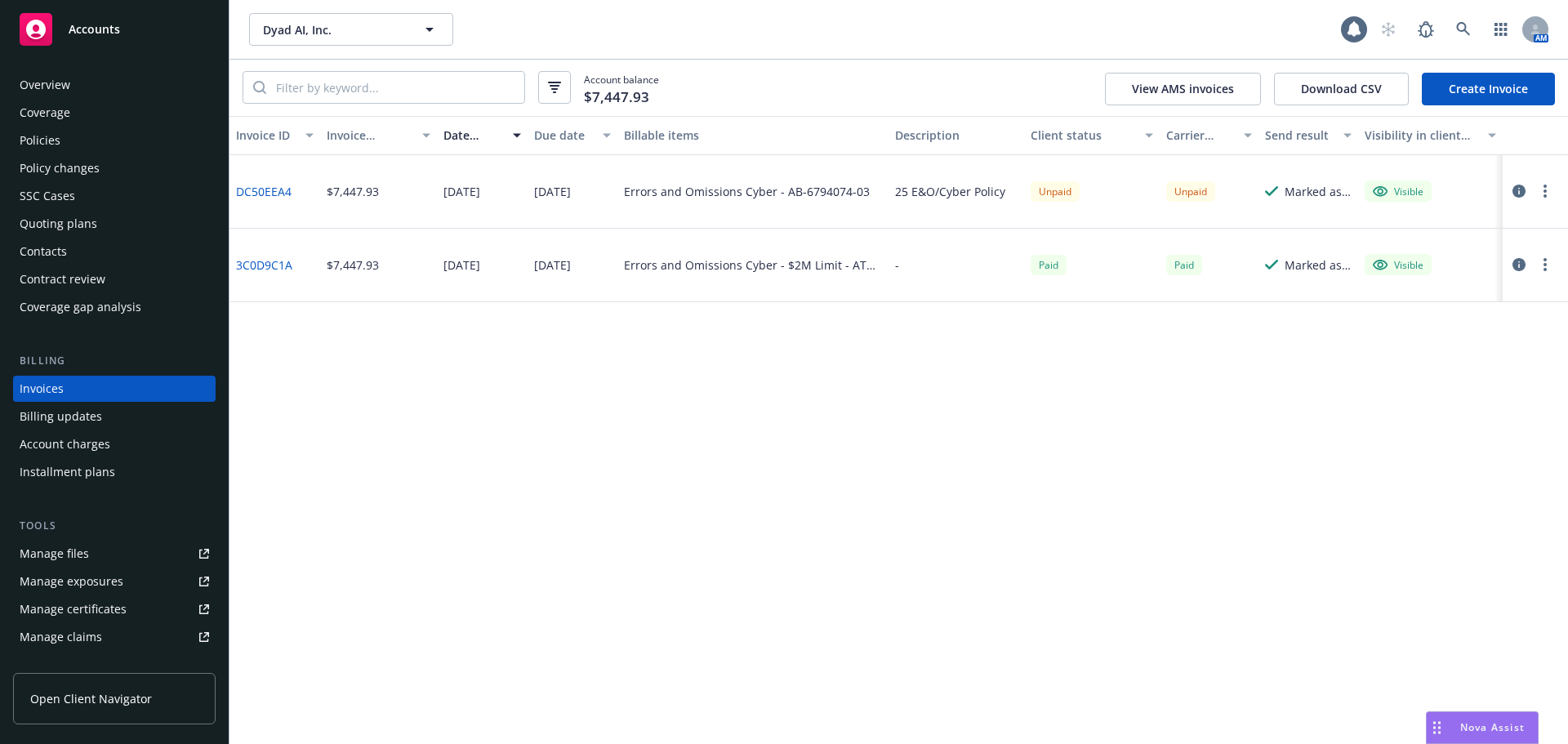
click at [92, 140] on div "Policies" at bounding box center [114, 140] width 189 height 26
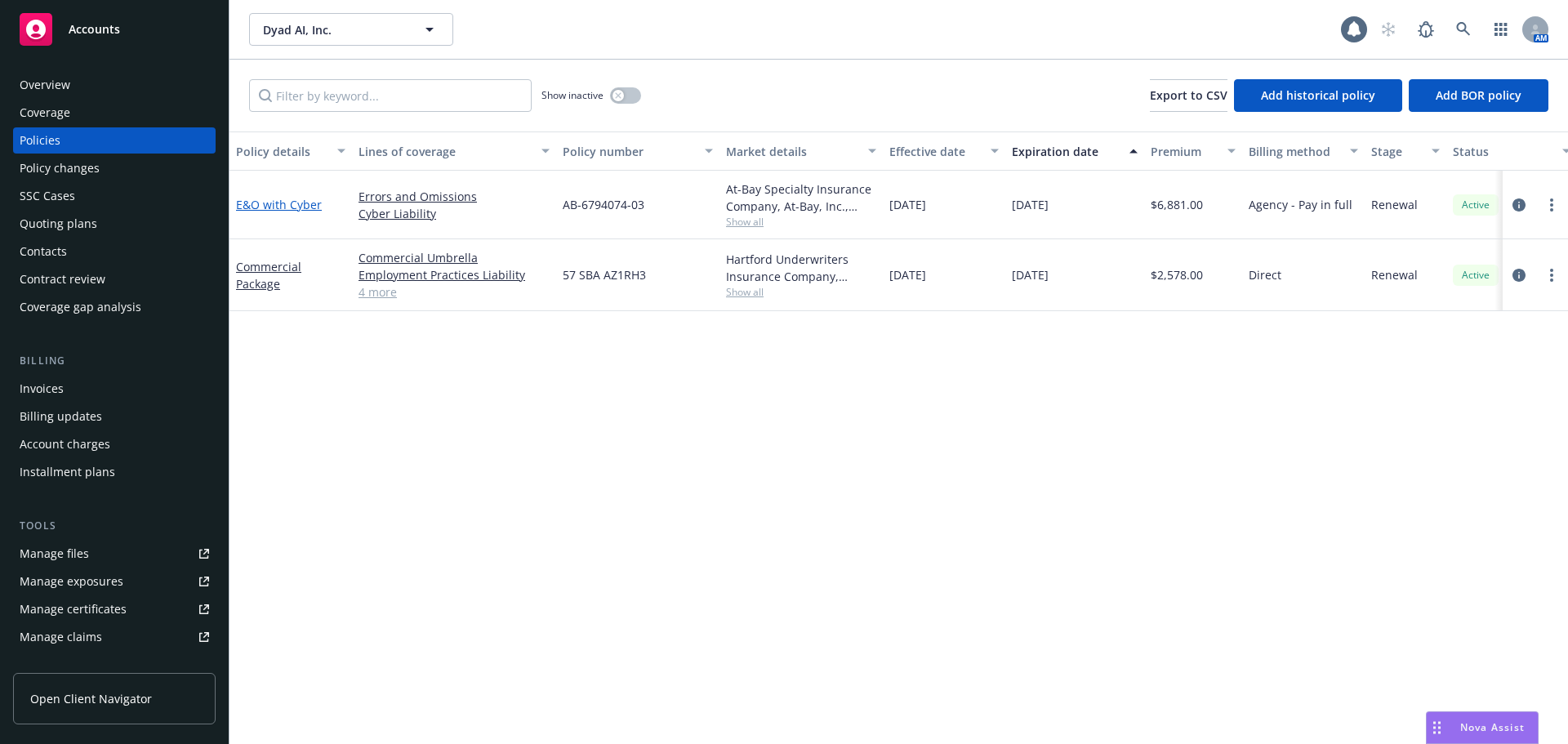
click at [276, 207] on link "E&O with Cyber" at bounding box center [278, 204] width 85 height 15
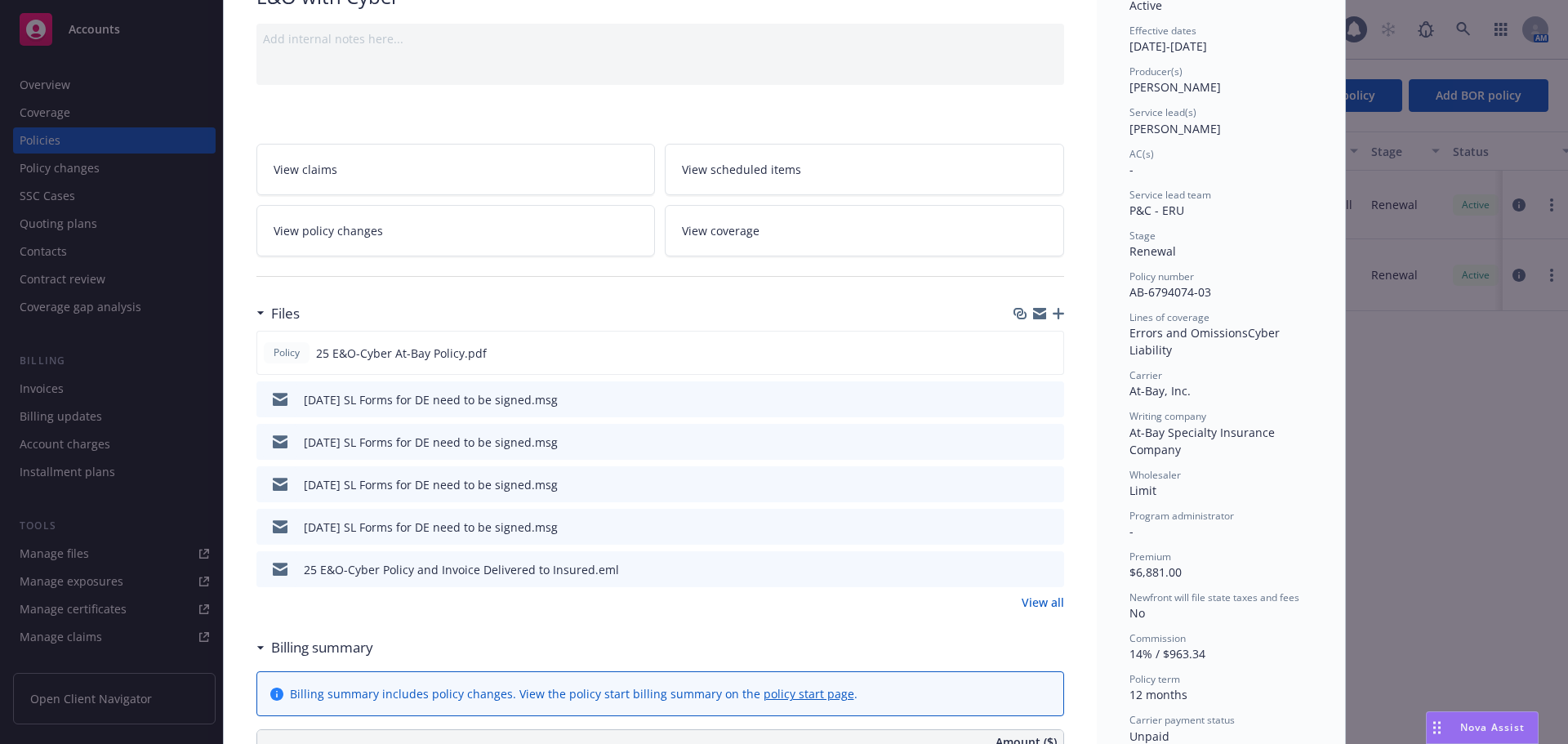
scroll to position [164, 0]
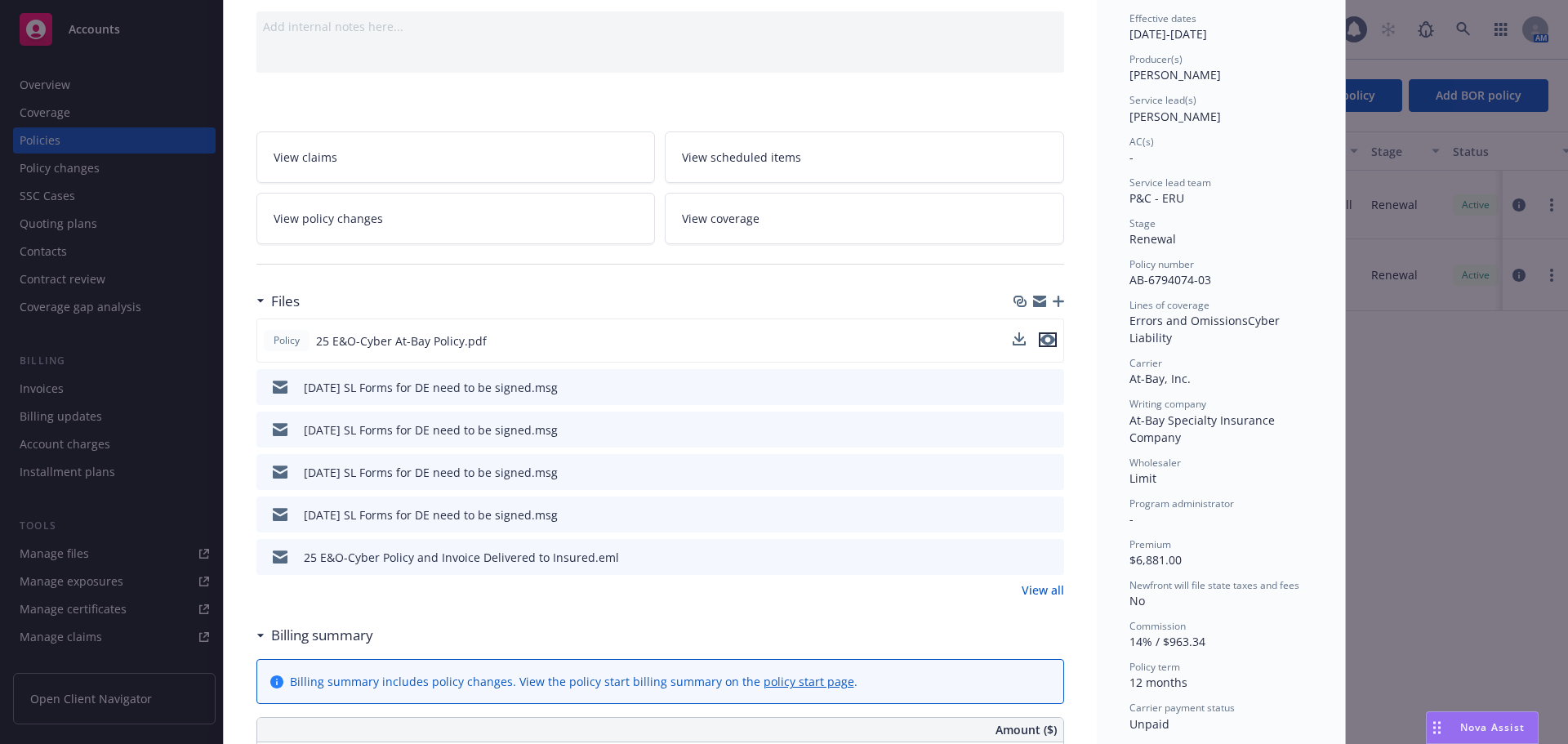
click at [1041, 335] on icon "preview file" at bounding box center [1048, 340] width 15 height 12
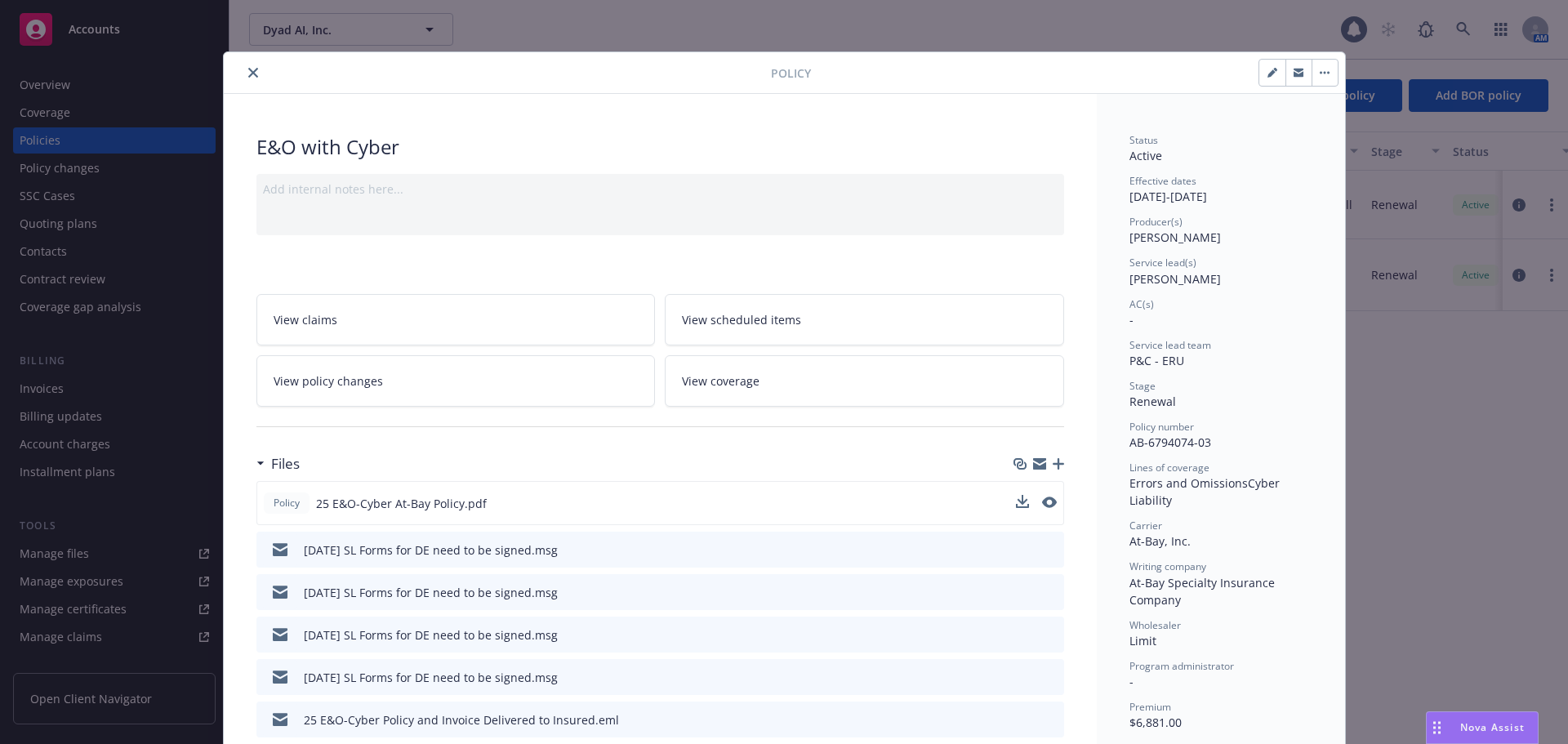
scroll to position [0, 0]
click at [1259, 72] on button "button" at bounding box center [1272, 73] width 26 height 26
select select "RENEWAL"
select select "12"
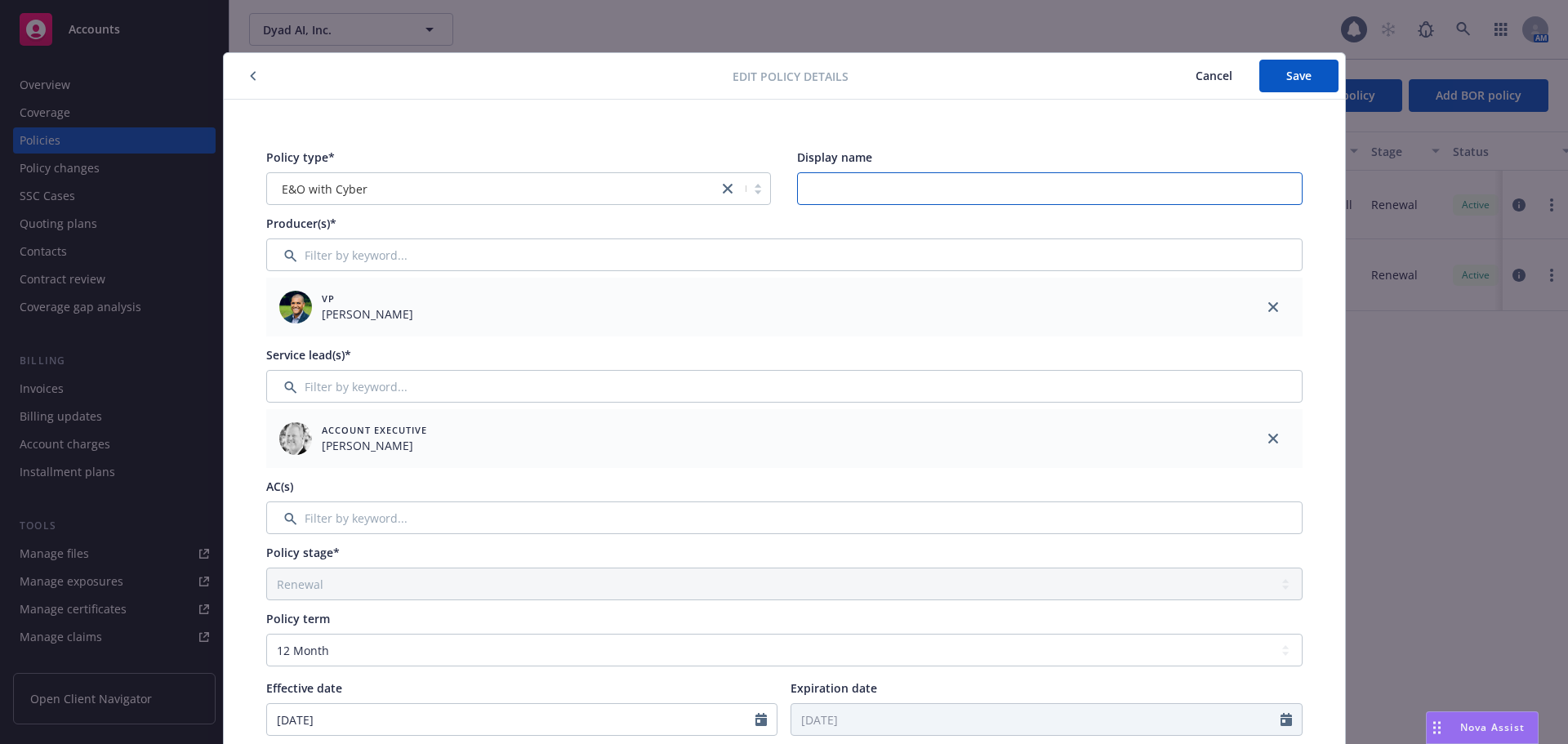
click at [866, 182] on input "Display name" at bounding box center [1049, 188] width 506 height 33
type input "$2M Limit"
click at [1294, 69] on span "Save" at bounding box center [1299, 75] width 25 height 15
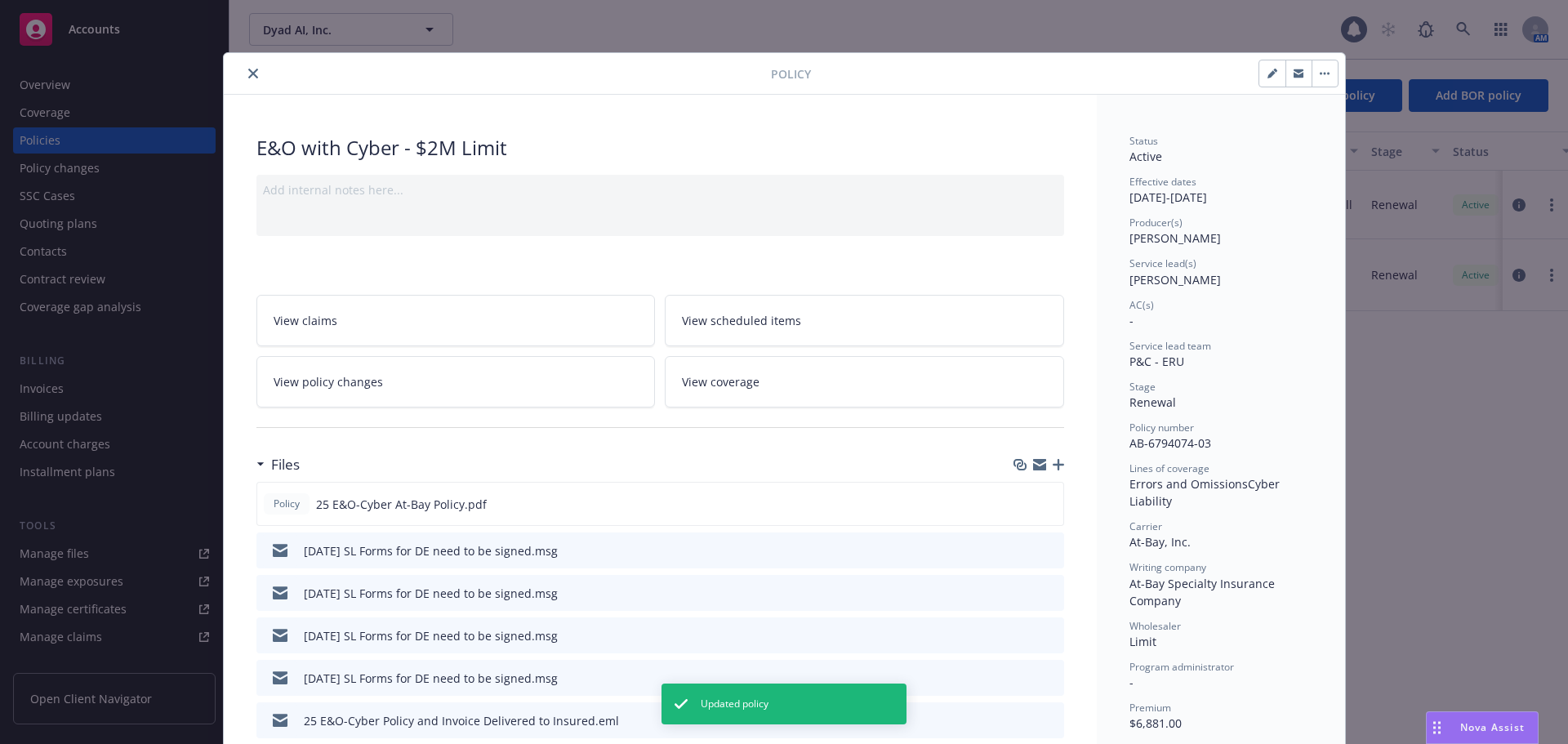
click at [248, 74] on icon "close" at bounding box center [253, 73] width 10 height 10
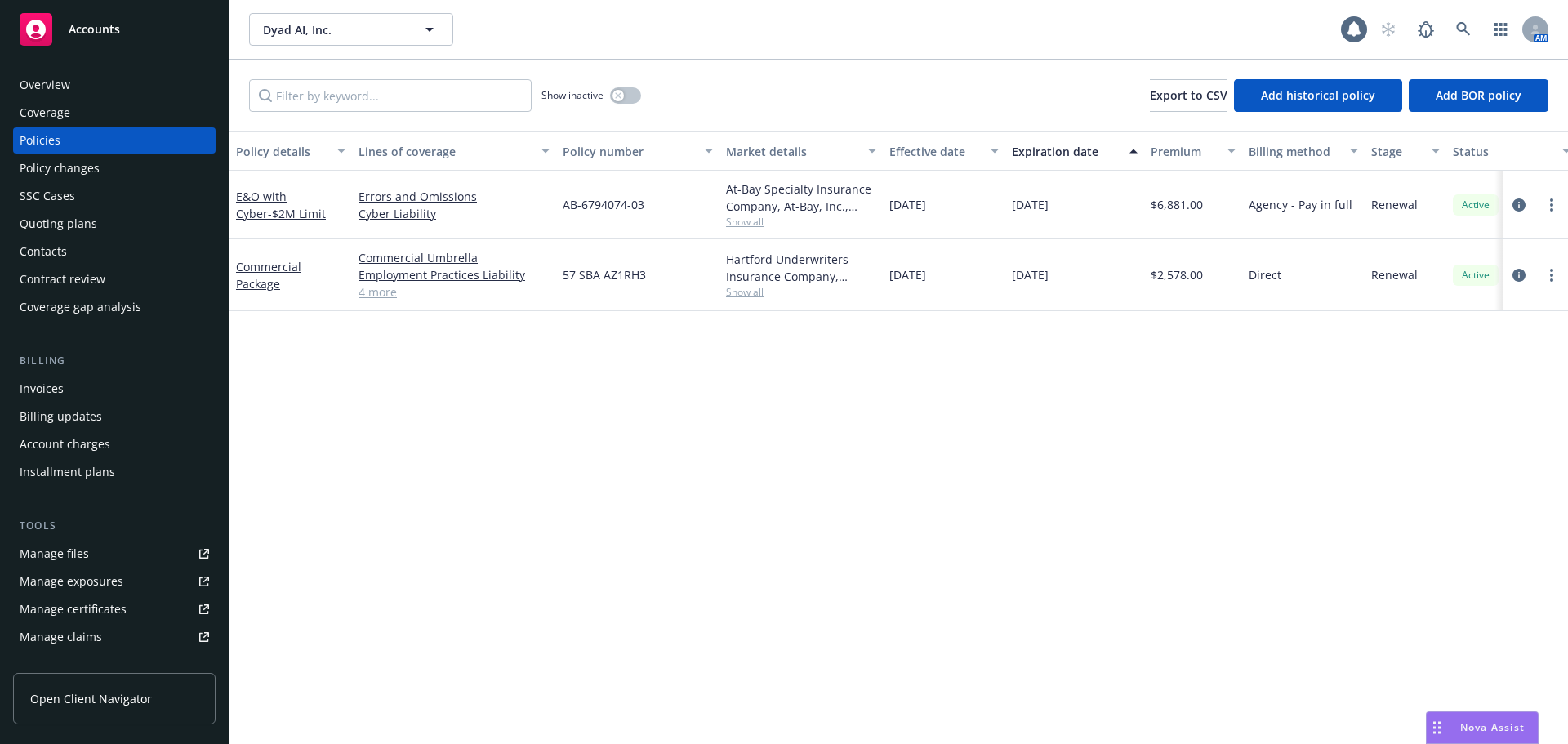
click at [82, 227] on div "Quoting plans" at bounding box center [58, 223] width 77 height 26
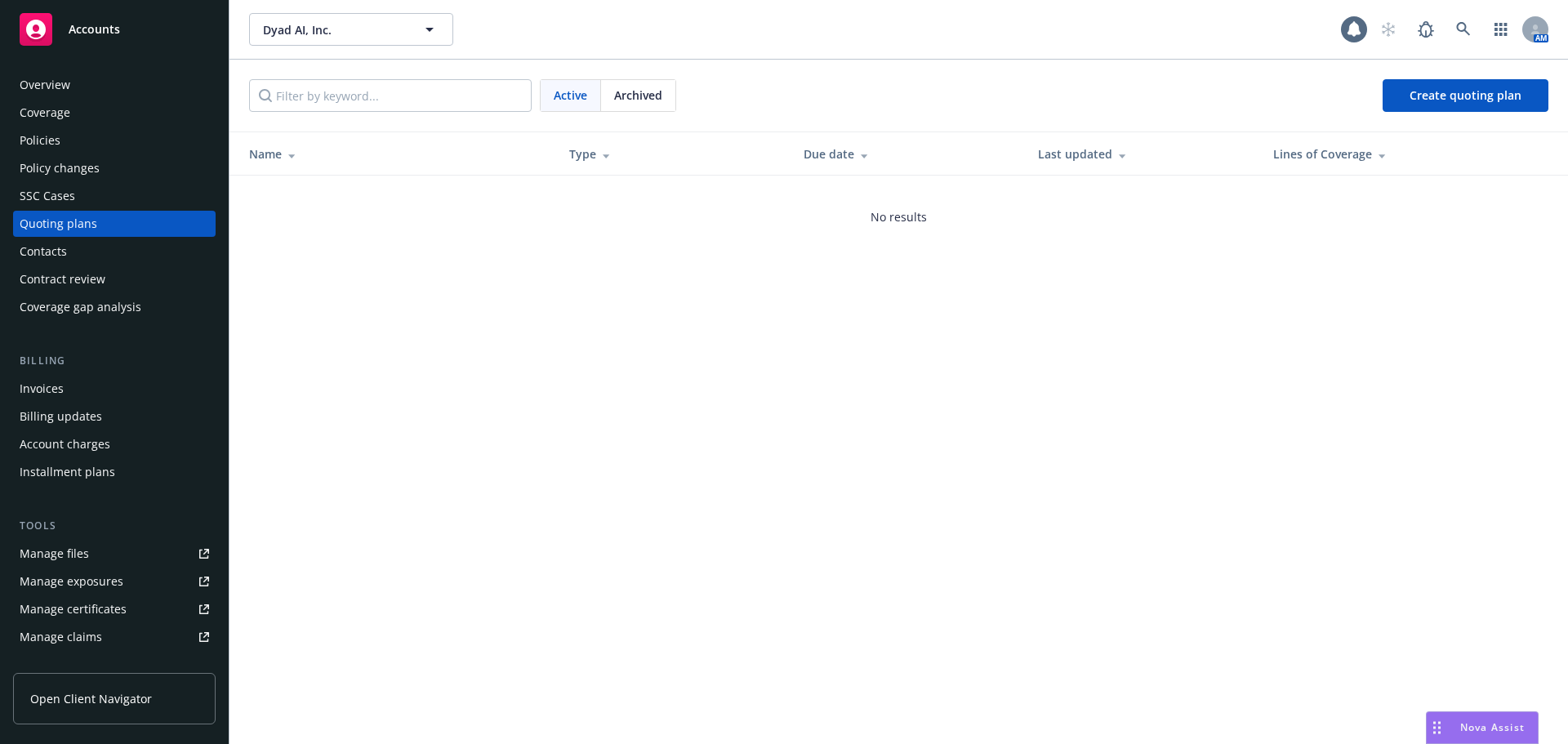
click at [87, 140] on div "Policies" at bounding box center [114, 140] width 189 height 26
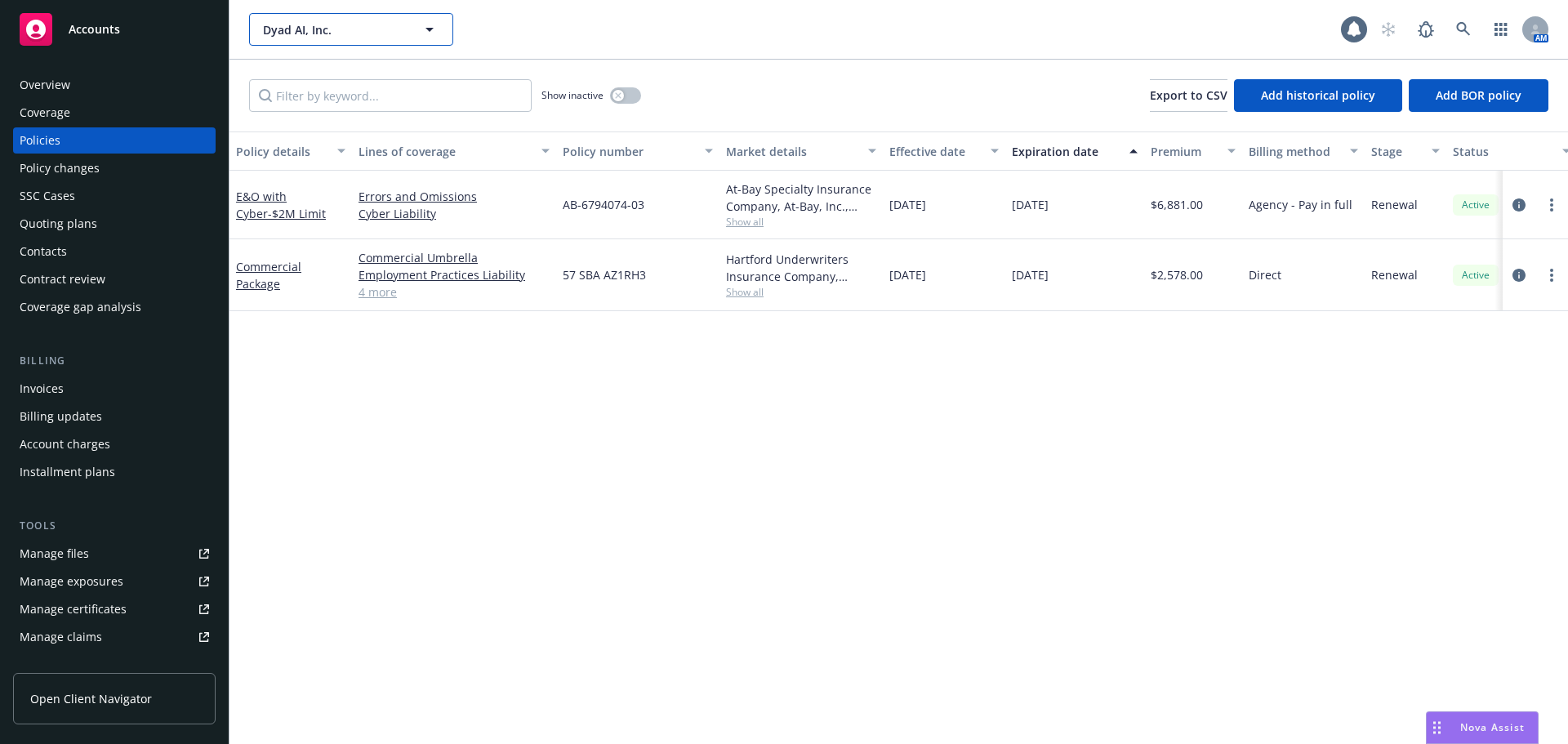
click at [294, 35] on span "Dyad AI, Inc." at bounding box center [334, 29] width 141 height 17
type input "frore"
click at [345, 82] on strong "Frore Systems, Inc." at bounding box center [319, 75] width 105 height 15
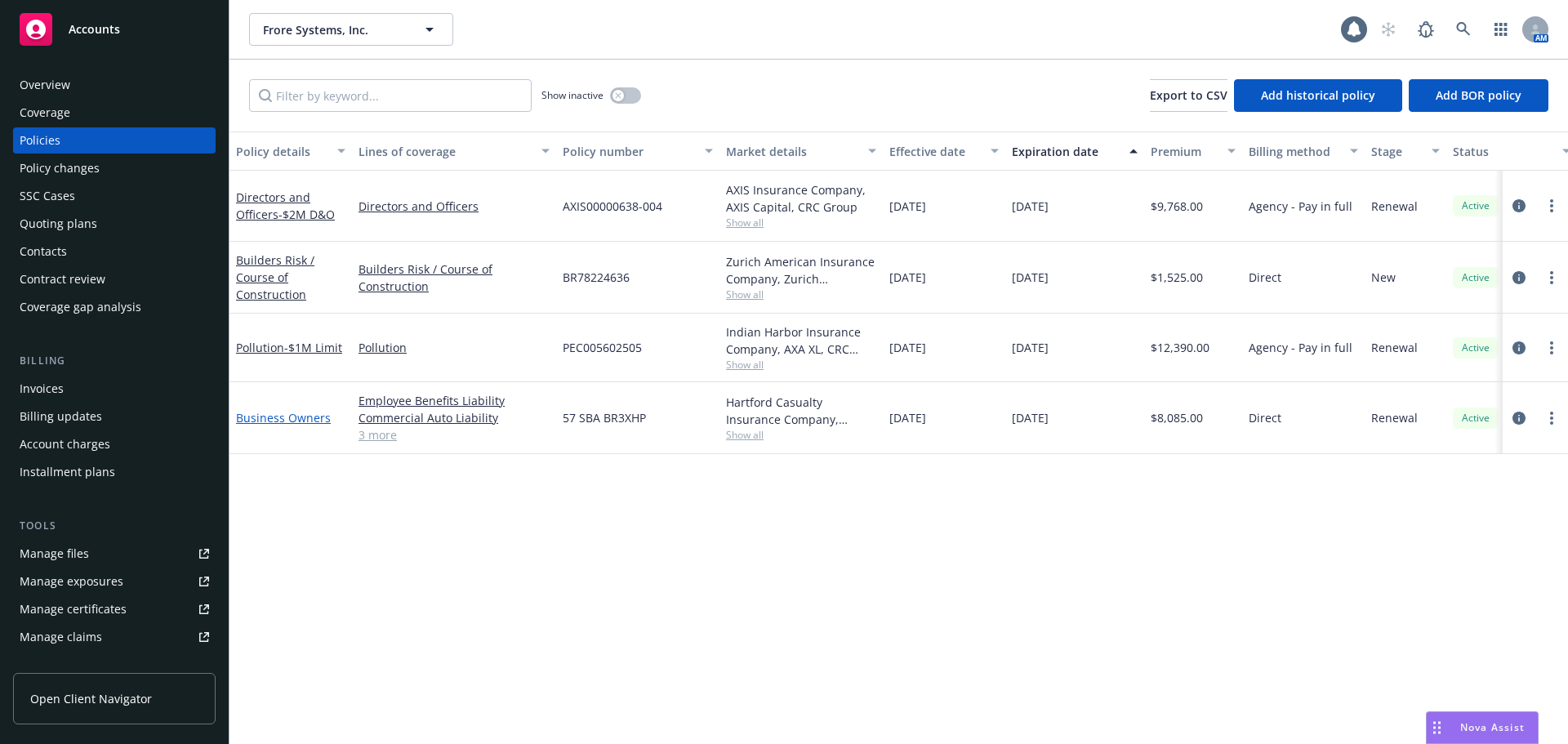
click at [294, 419] on link "Business Owners" at bounding box center [283, 417] width 95 height 15
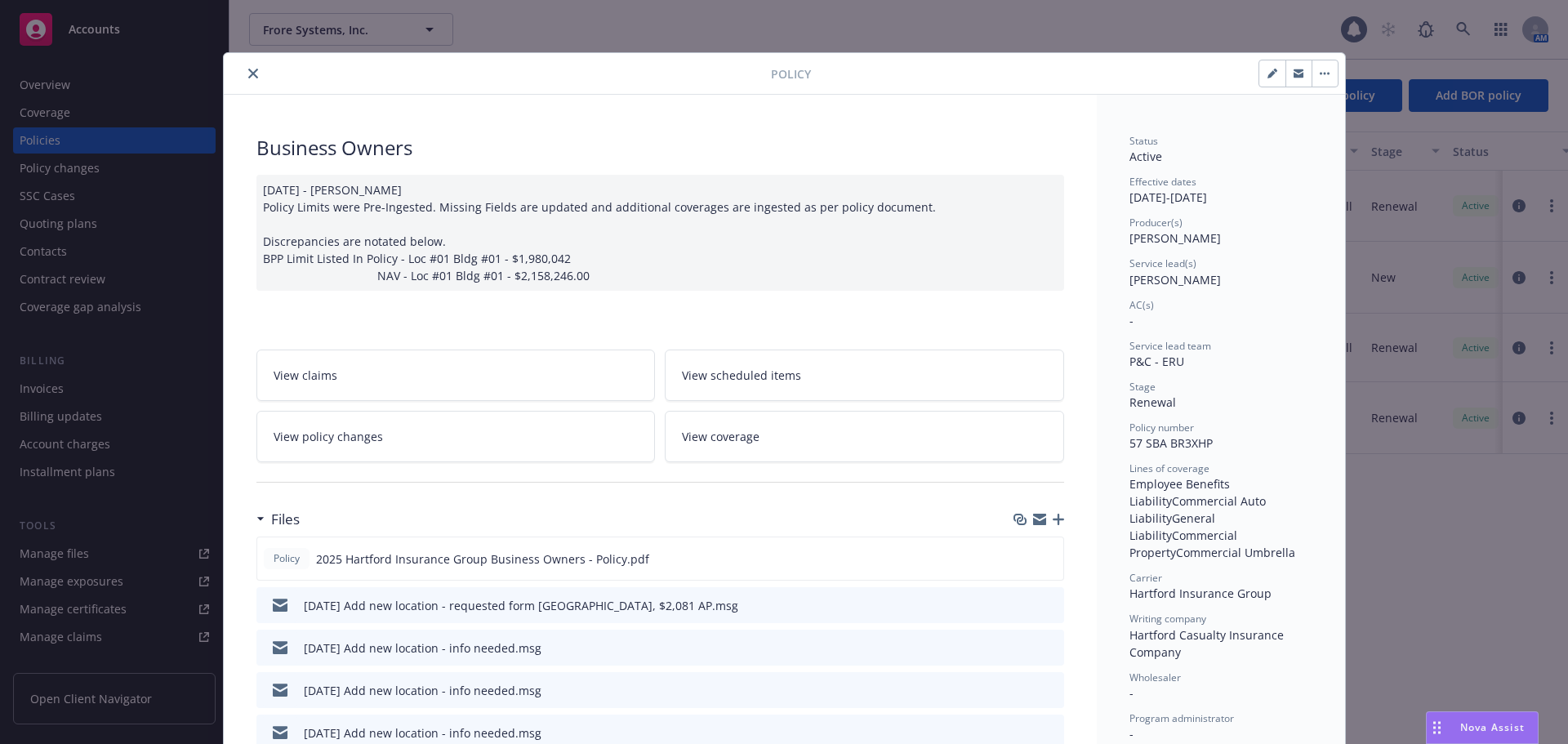
click at [248, 72] on icon "close" at bounding box center [253, 73] width 10 height 10
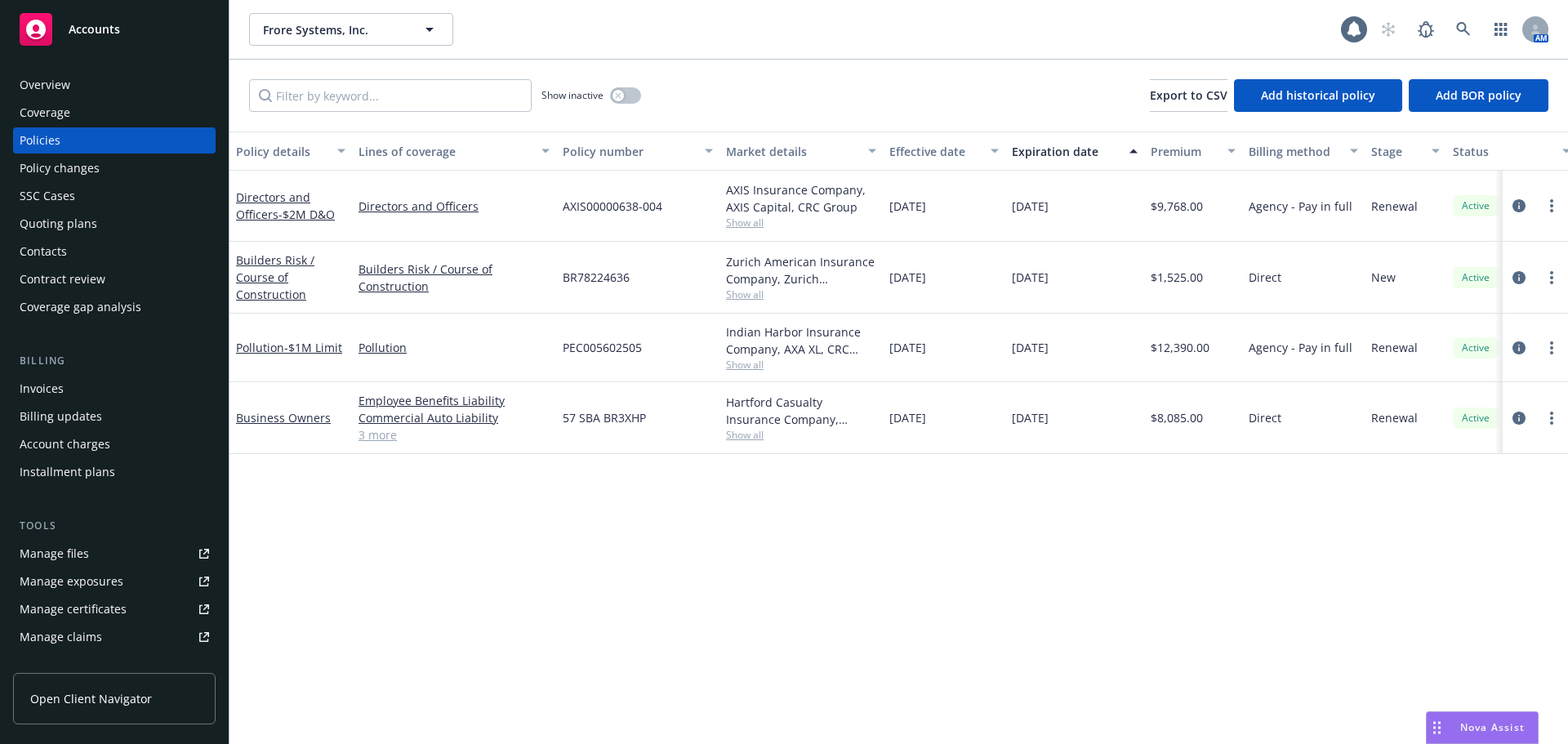
click at [108, 164] on div "Policy changes" at bounding box center [114, 168] width 189 height 26
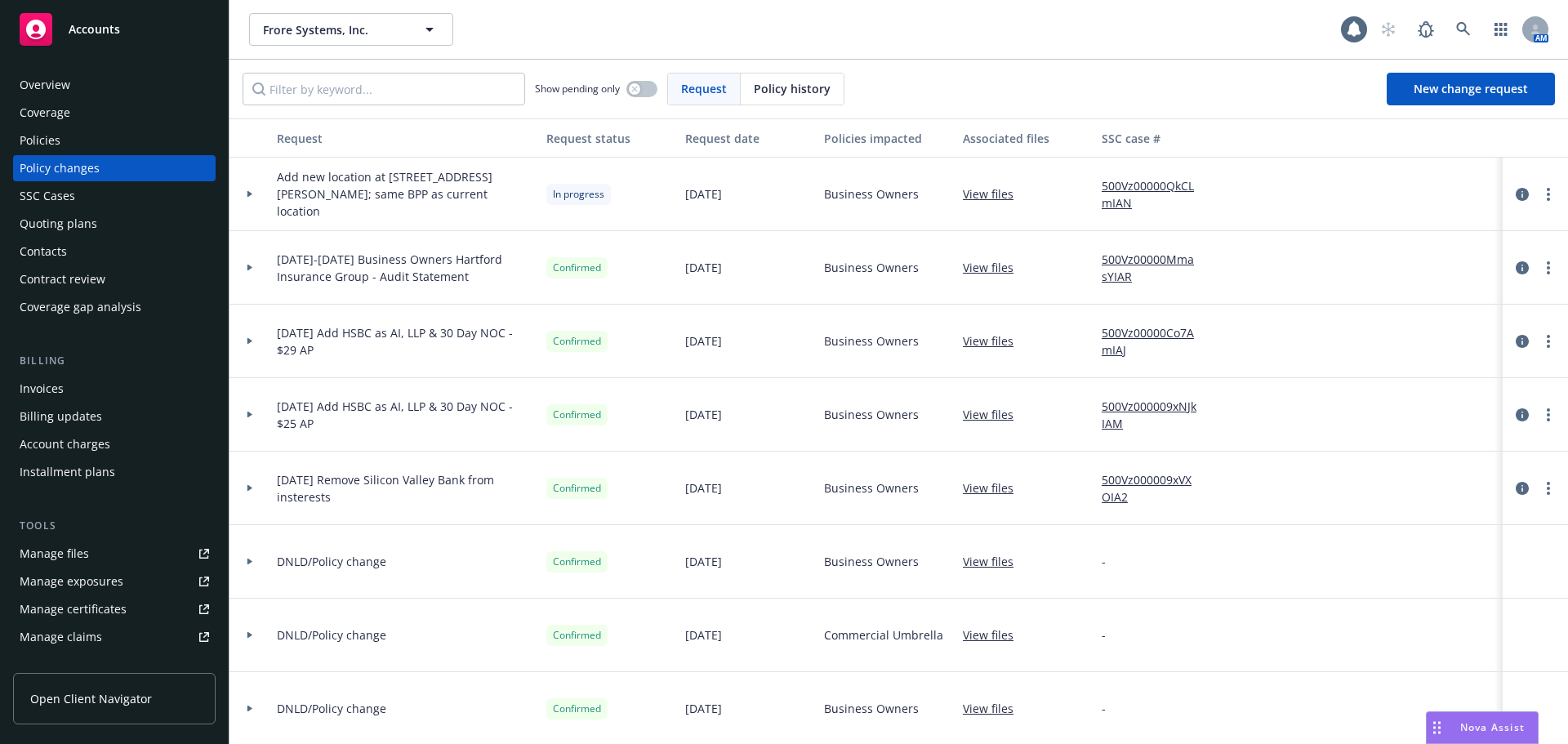
click at [112, 142] on div "Policies" at bounding box center [114, 140] width 189 height 26
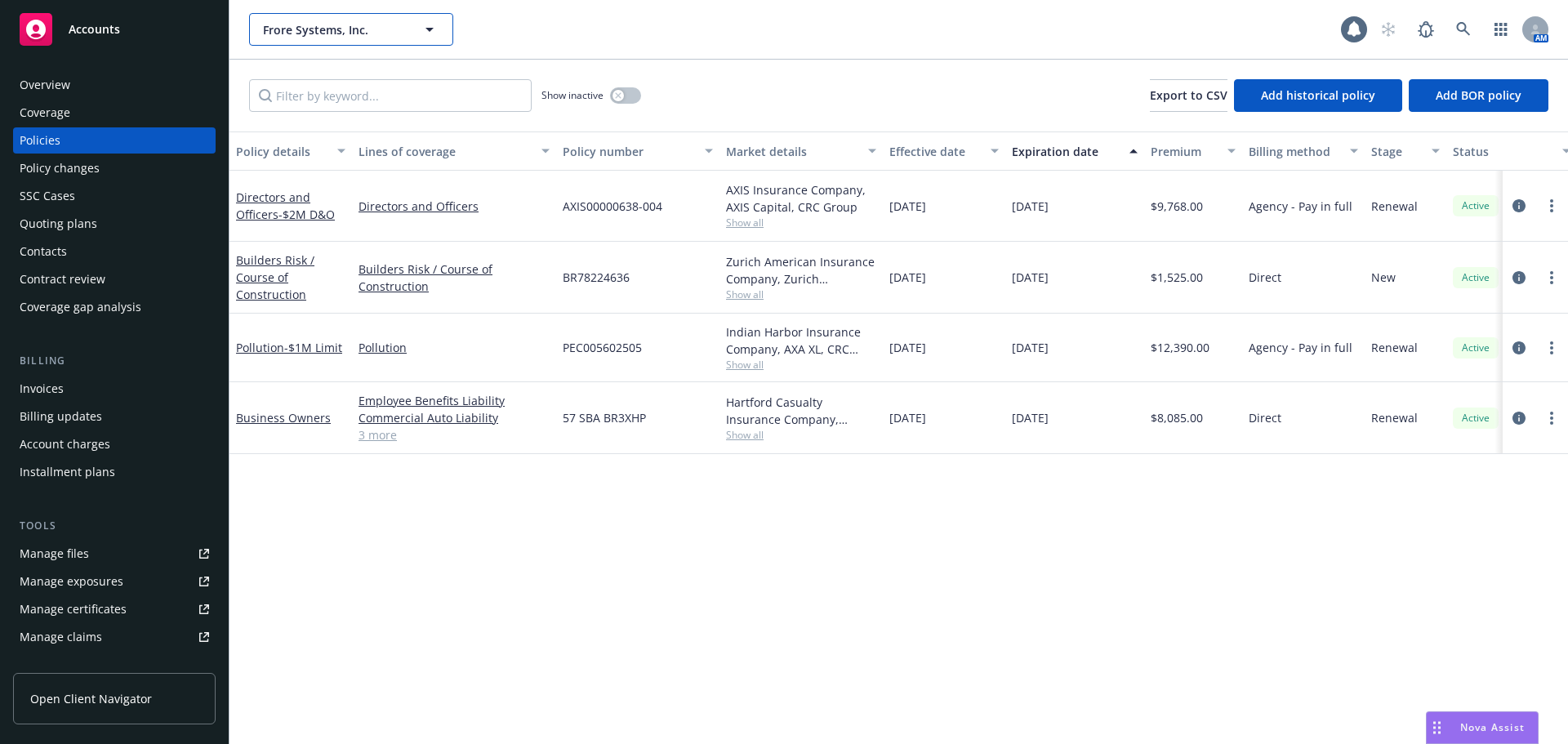
click at [333, 26] on span "Frore Systems, Inc." at bounding box center [334, 29] width 141 height 17
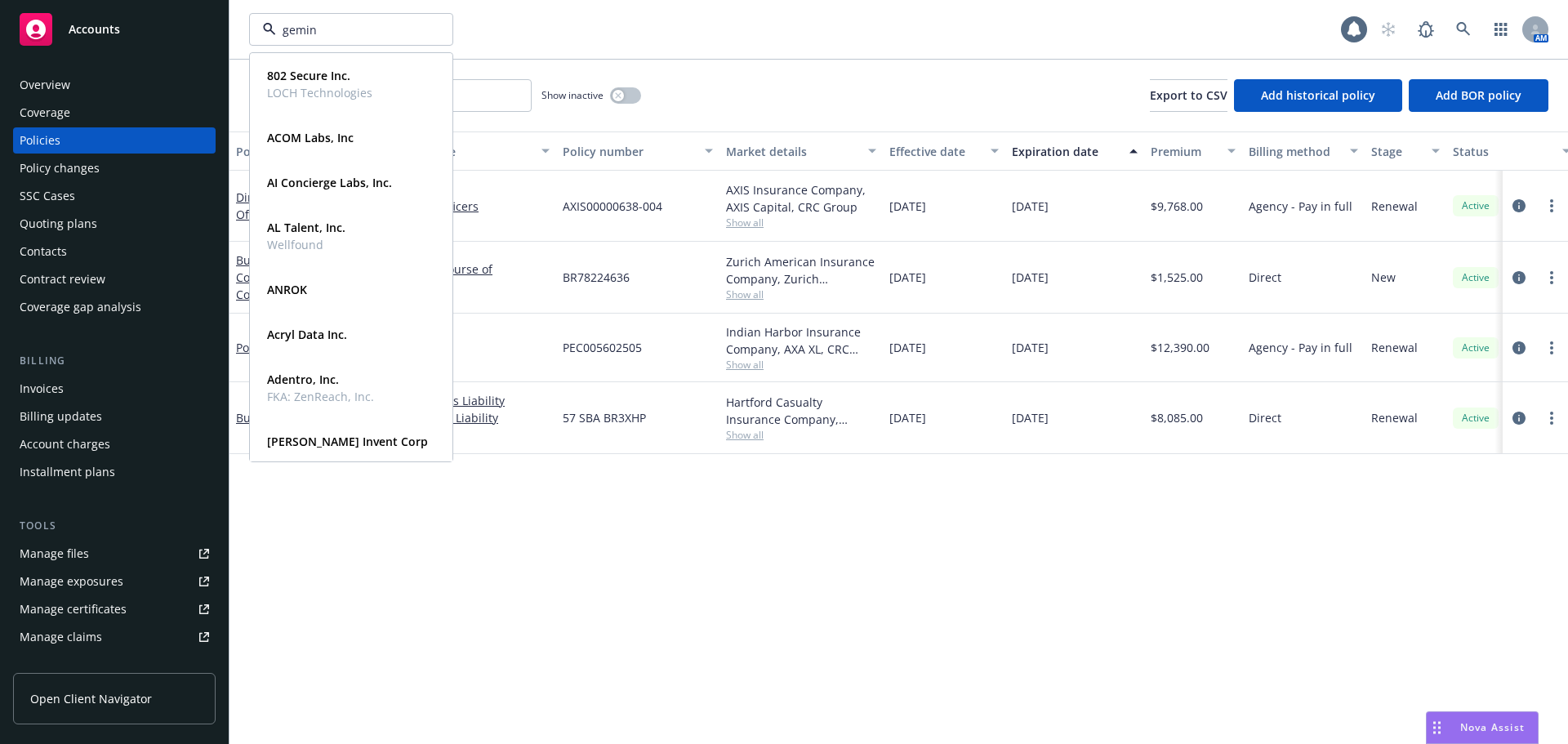
type input "gemini"
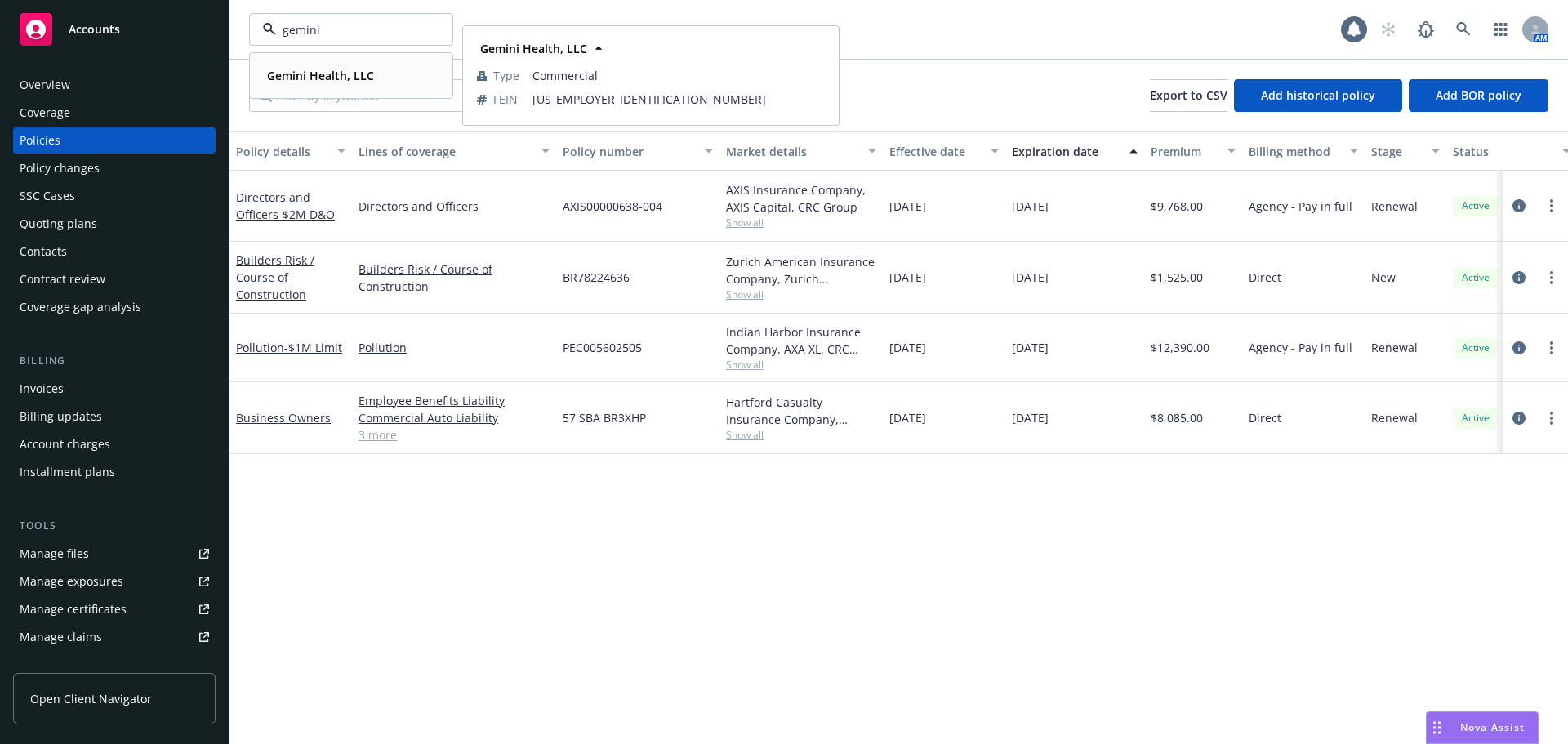
click at [318, 67] on span "Gemini Health, LLC" at bounding box center [320, 75] width 107 height 17
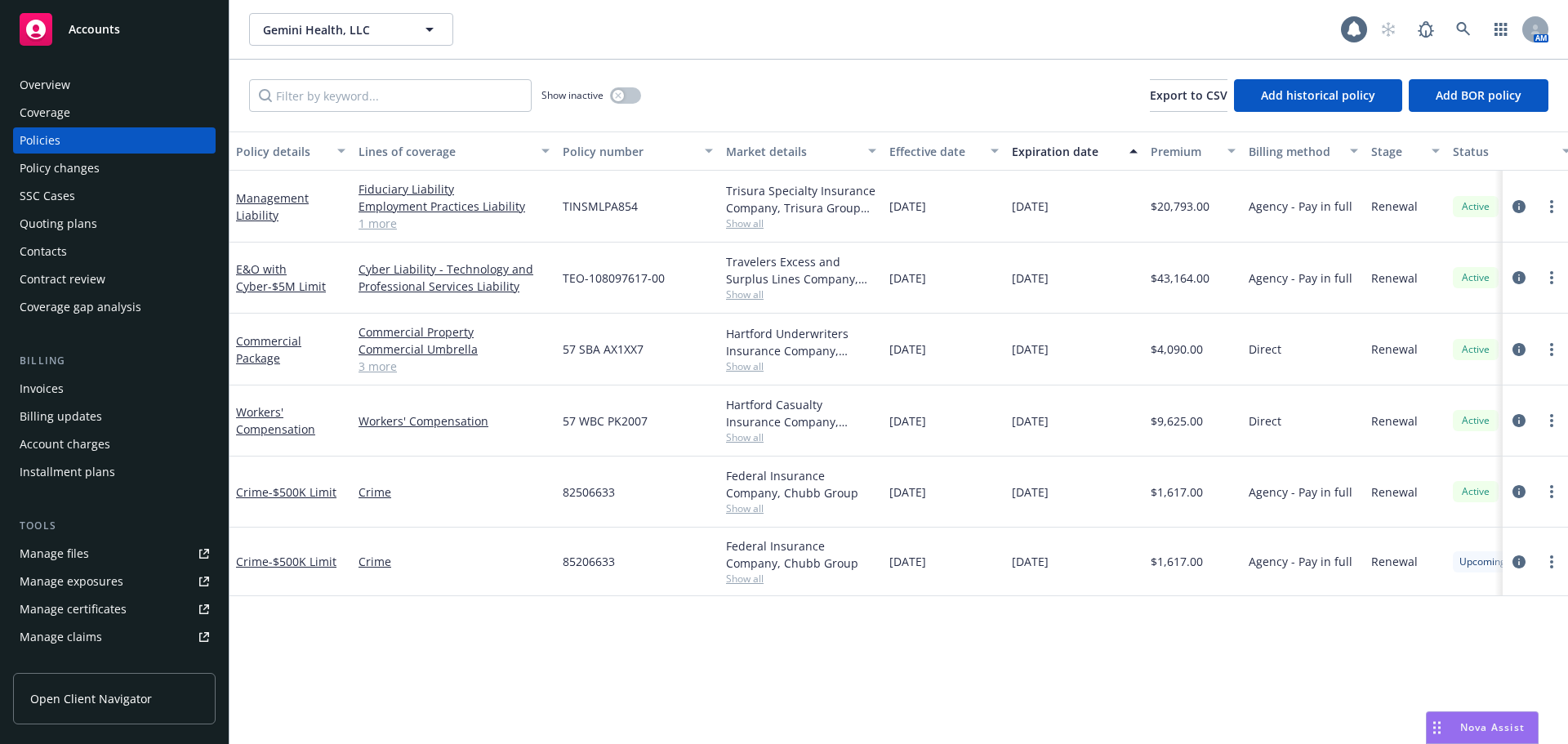
click at [52, 228] on div "Quoting plans" at bounding box center [58, 223] width 77 height 26
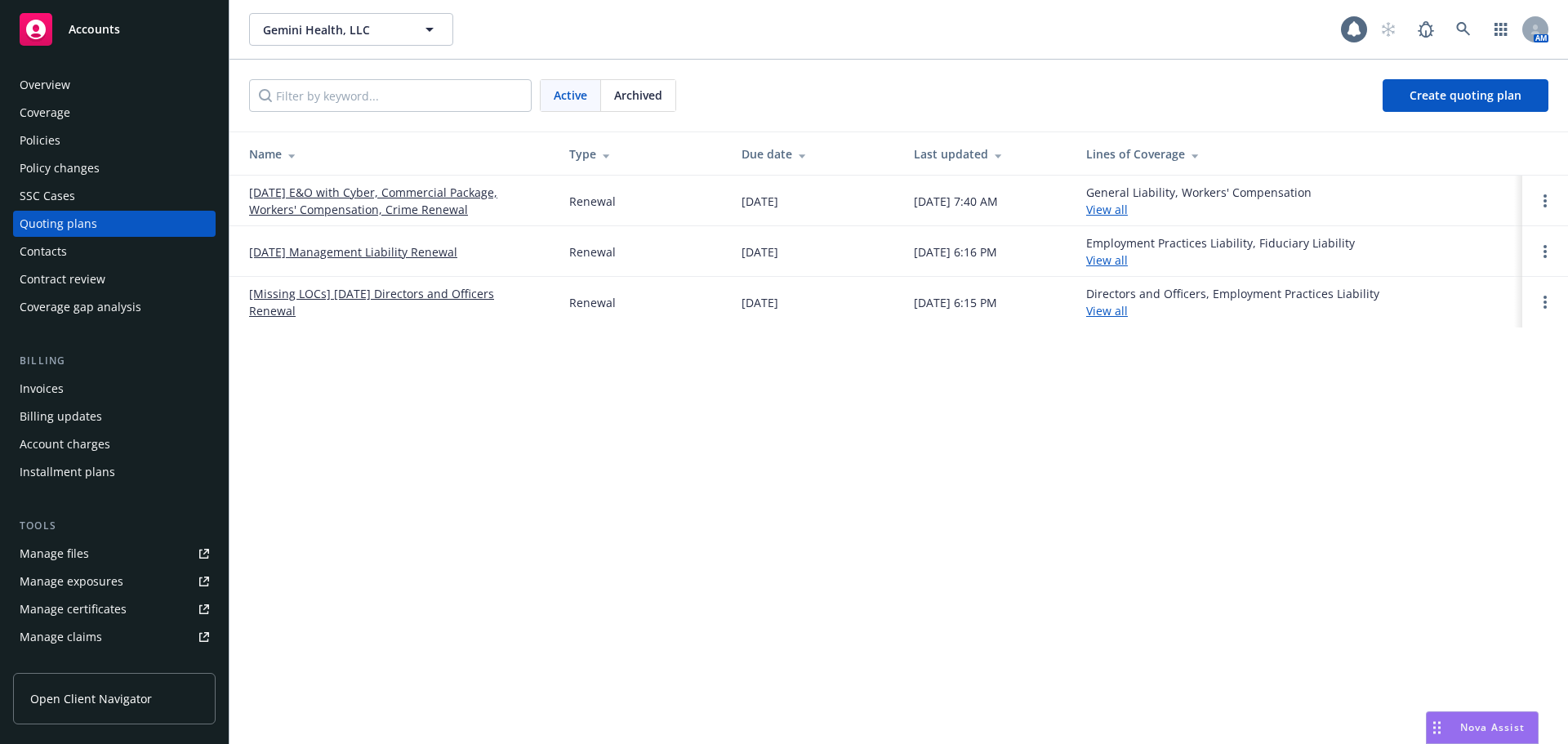
click at [401, 252] on link "[DATE] Management Liability Renewal" at bounding box center [353, 252] width 208 height 17
